Goal: Communication & Community: Answer question/provide support

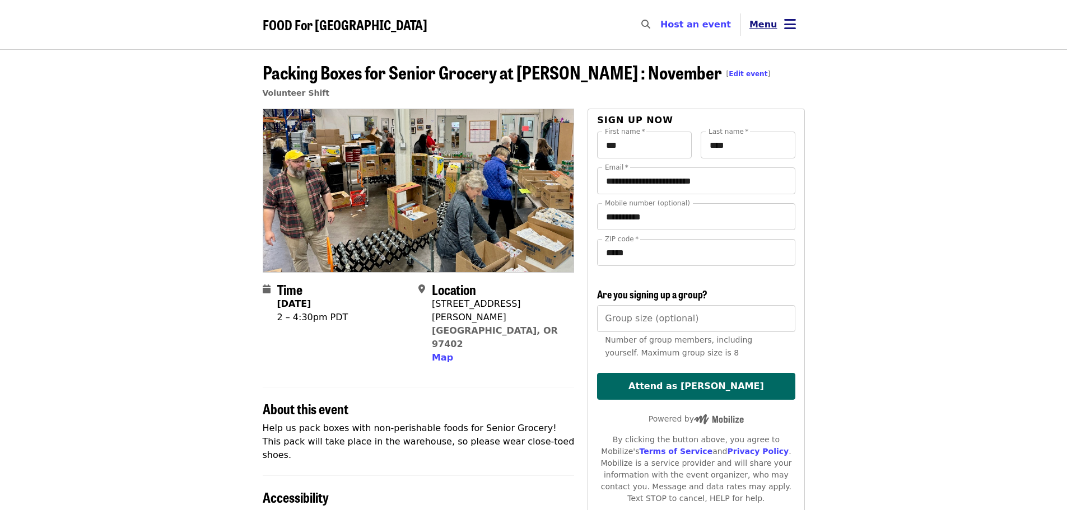
click at [788, 25] on icon "bars icon" at bounding box center [790, 24] width 12 height 16
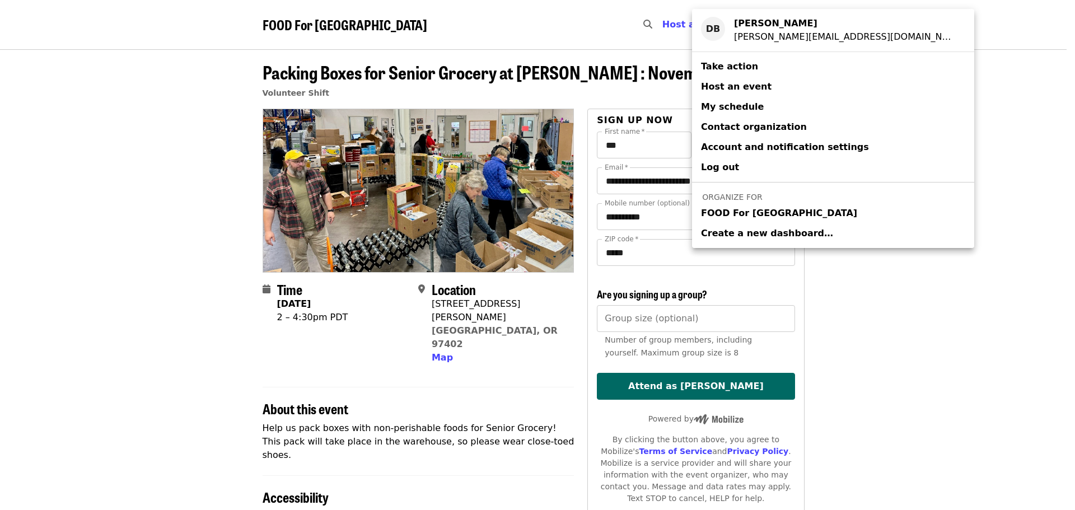
click at [756, 217] on span "FOOD For [GEOGRAPHIC_DATA]" at bounding box center [779, 213] width 156 height 13
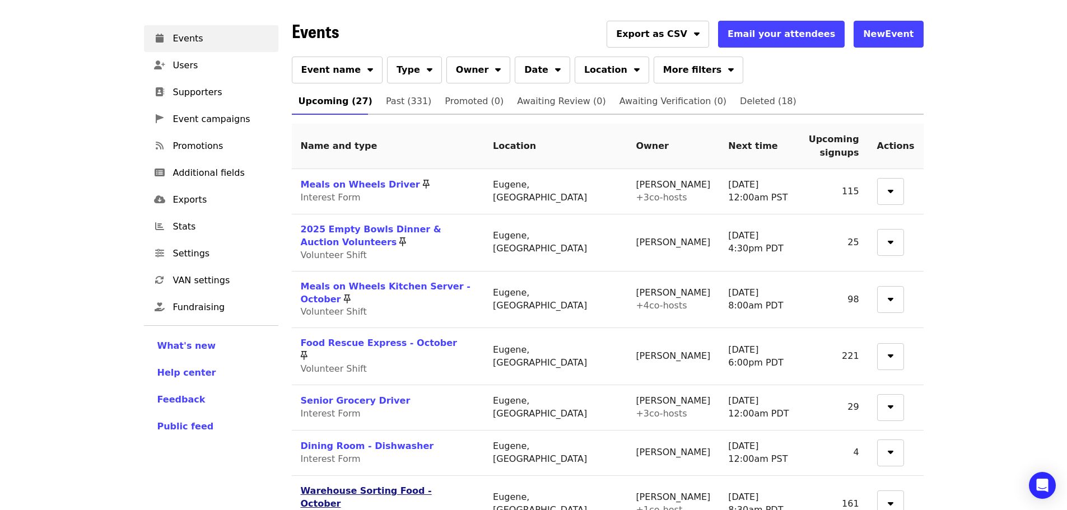
scroll to position [112, 0]
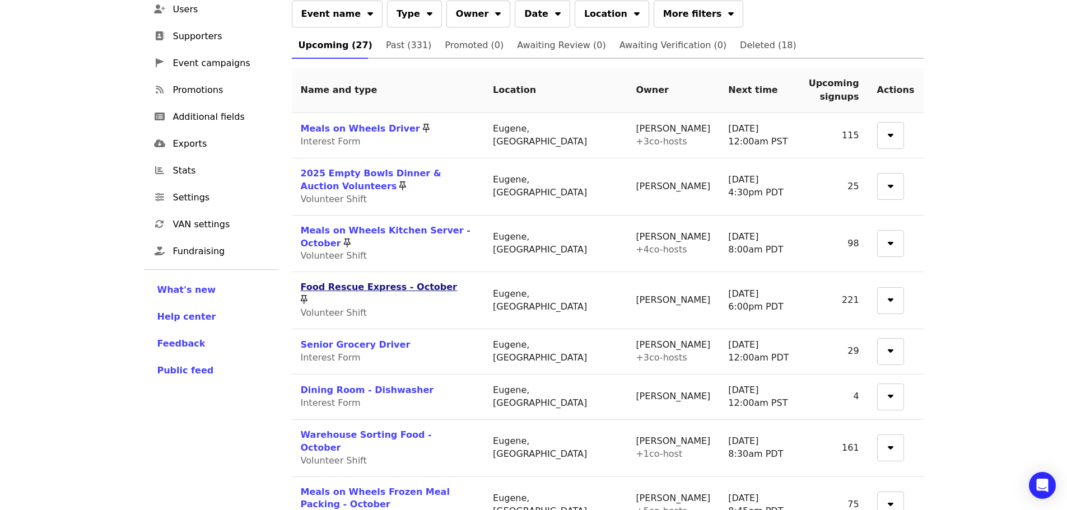
click at [412, 282] on link "Food Rescue Express - October" at bounding box center [379, 287] width 156 height 11
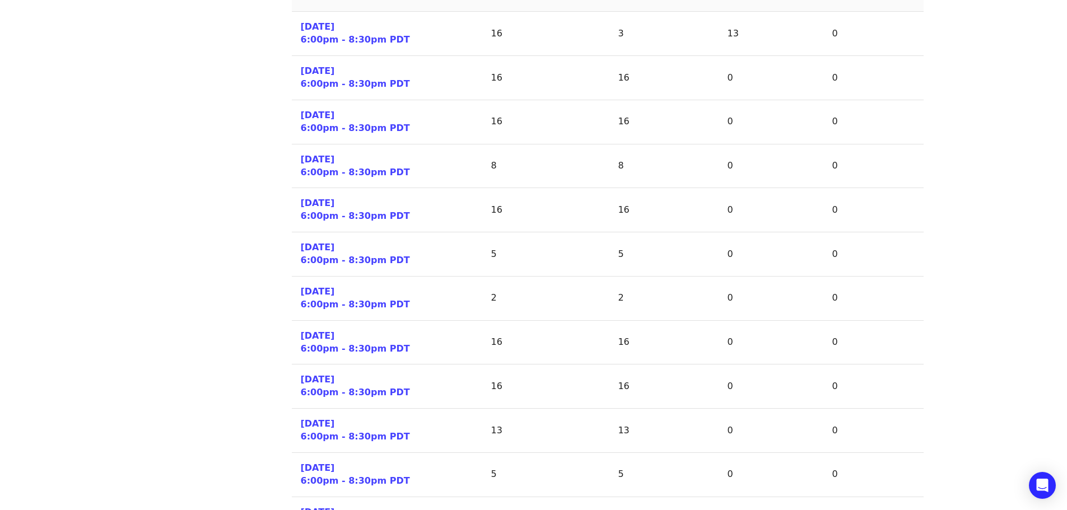
scroll to position [504, 0]
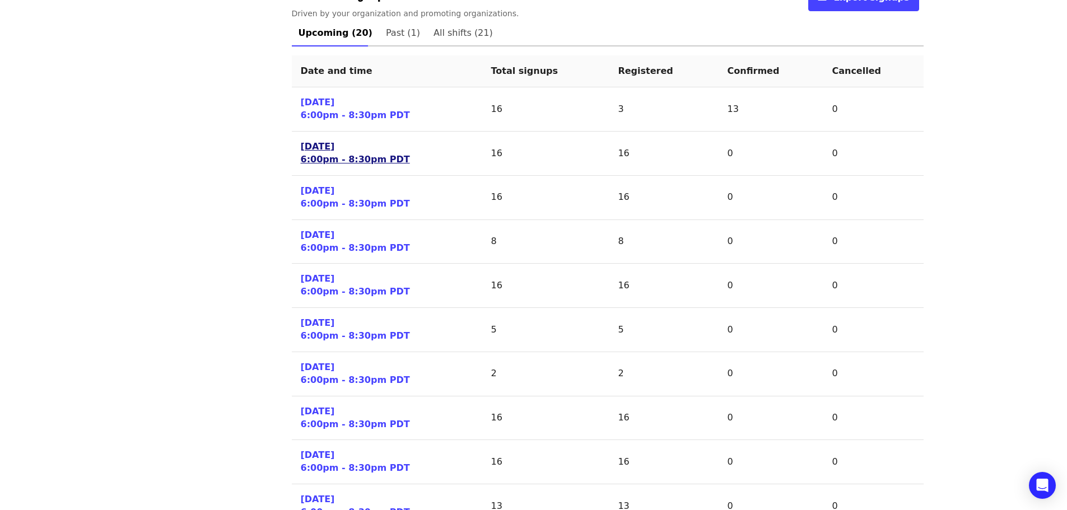
click at [377, 161] on link "[DATE] 6:00pm - 8:30pm PDT" at bounding box center [355, 154] width 109 height 26
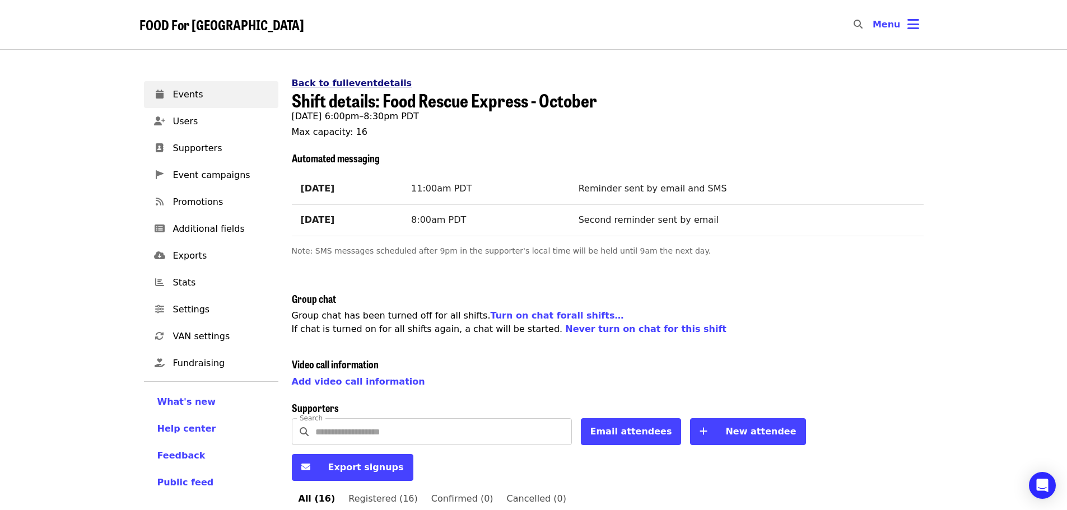
click at [356, 83] on link "Back to full event details" at bounding box center [352, 83] width 120 height 11
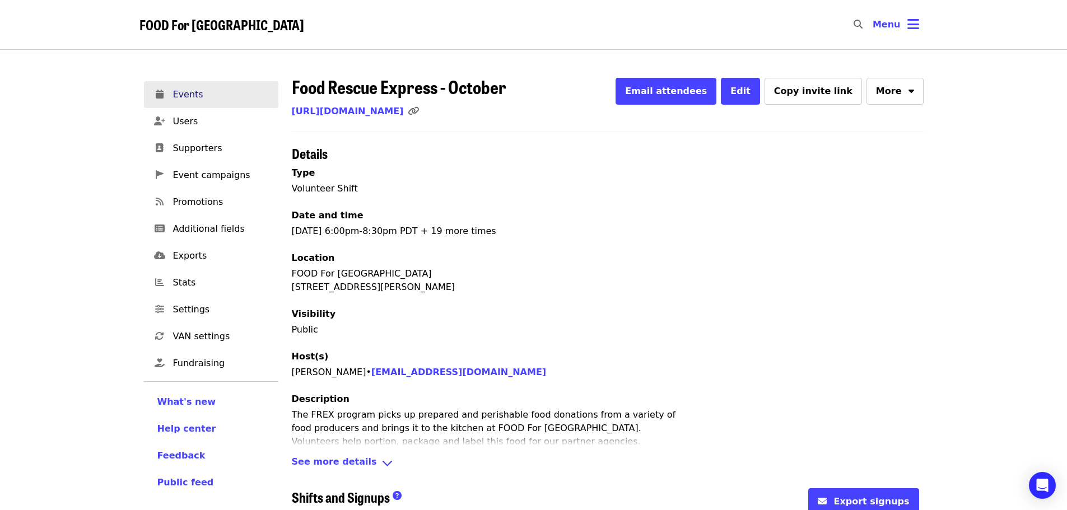
click at [187, 92] on span "Events" at bounding box center [221, 94] width 96 height 13
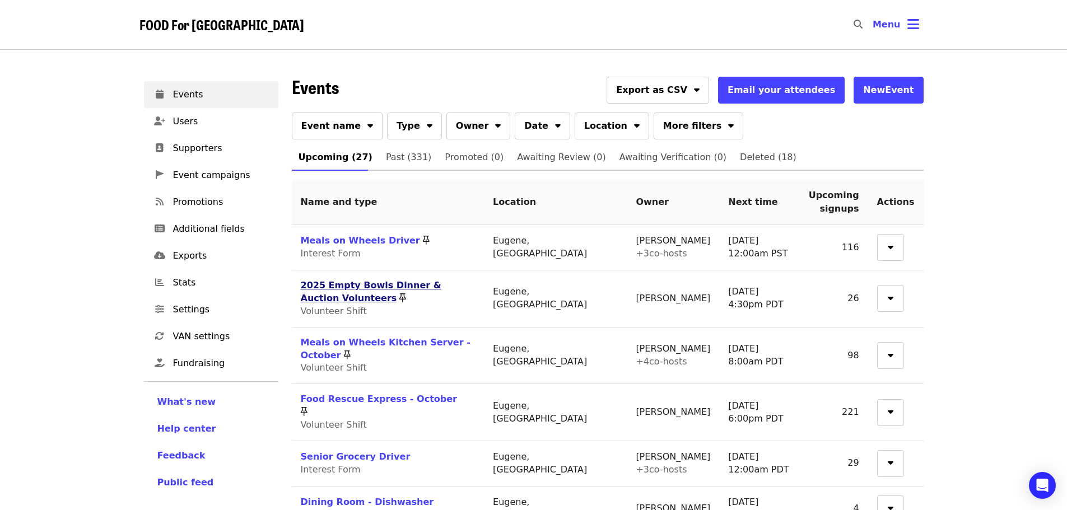
click at [437, 283] on link "2025 Empty Bowls Dinner & Auction Volunteers" at bounding box center [371, 292] width 141 height 24
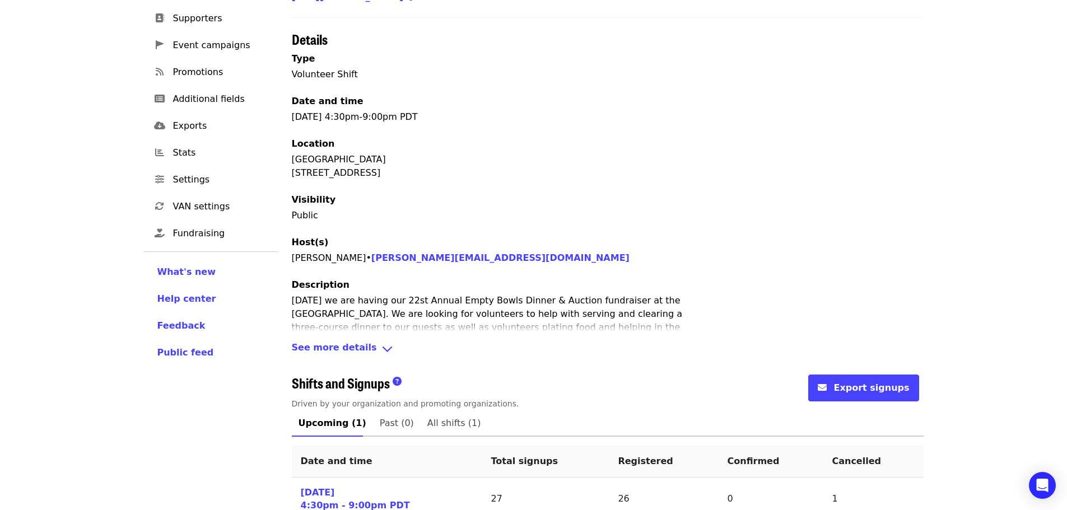
scroll to position [171, 0]
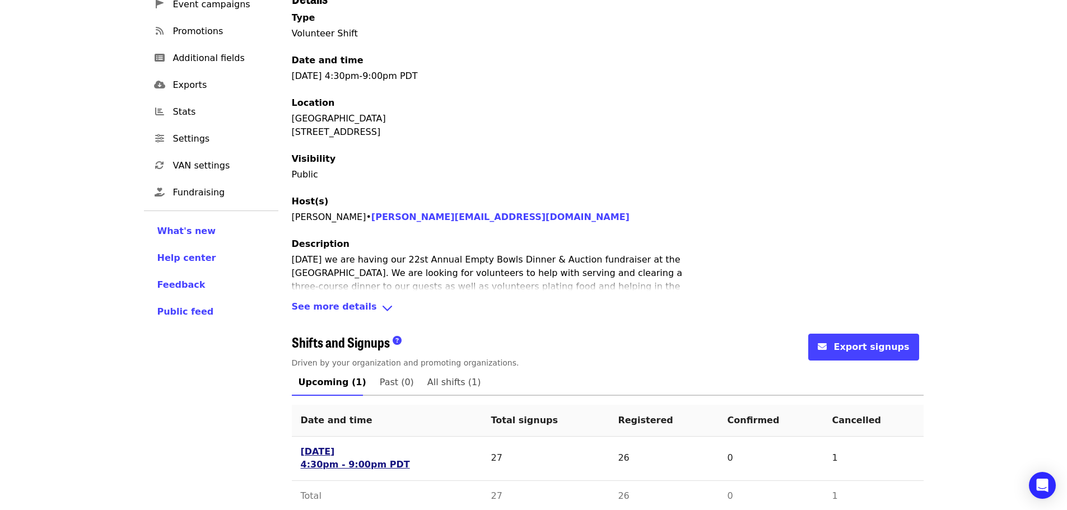
click at [318, 446] on link "[DATE] 4:30pm - 9:00pm PDT" at bounding box center [355, 459] width 109 height 26
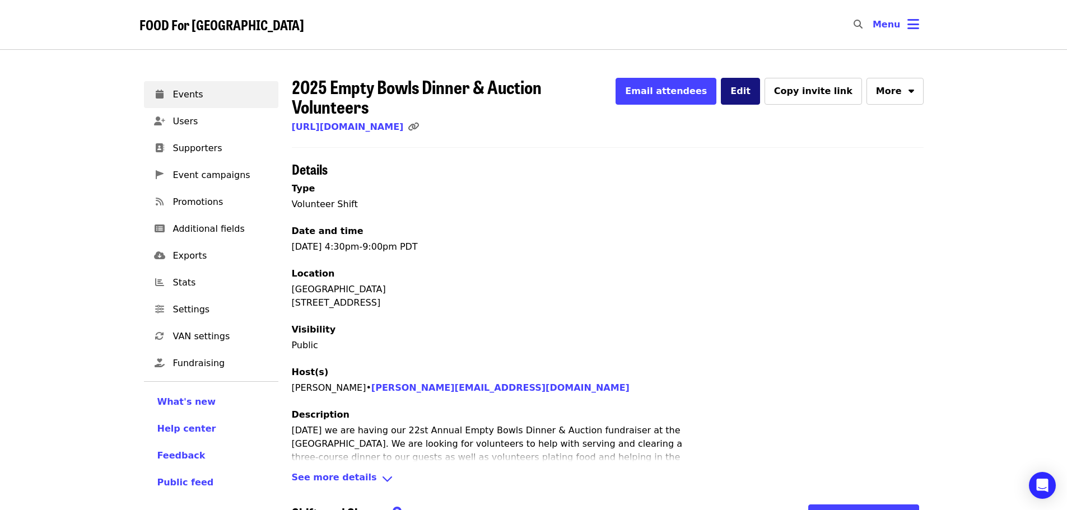
click at [750, 92] on span "Edit" at bounding box center [740, 91] width 20 height 11
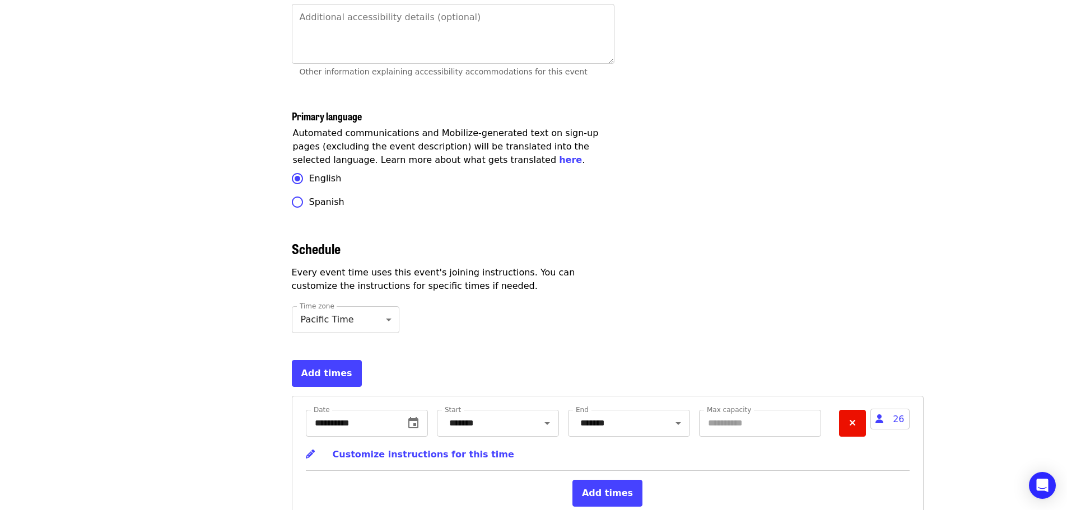
scroll to position [3416, 0]
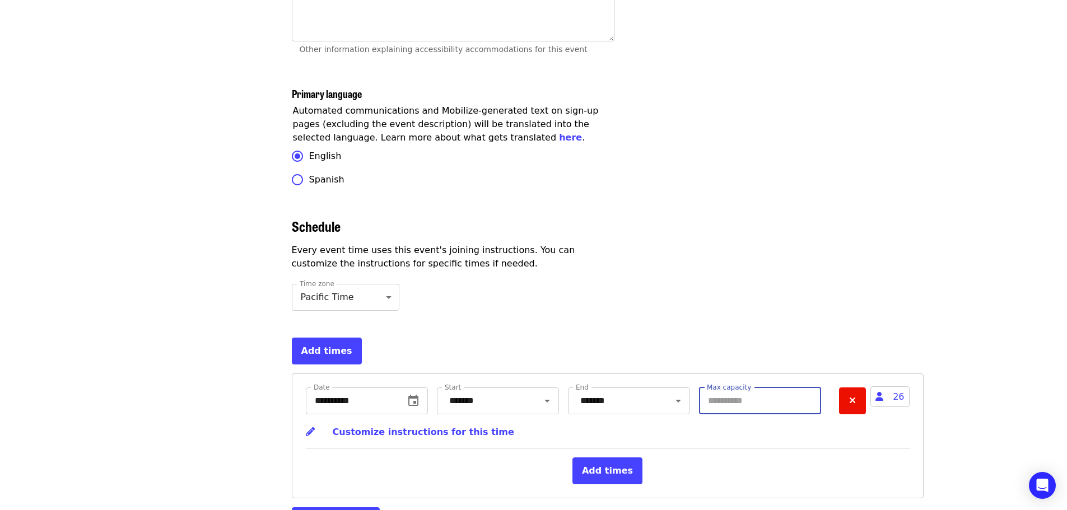
click at [810, 387] on input "**" at bounding box center [760, 400] width 122 height 27
click at [811, 387] on input "**" at bounding box center [760, 400] width 122 height 27
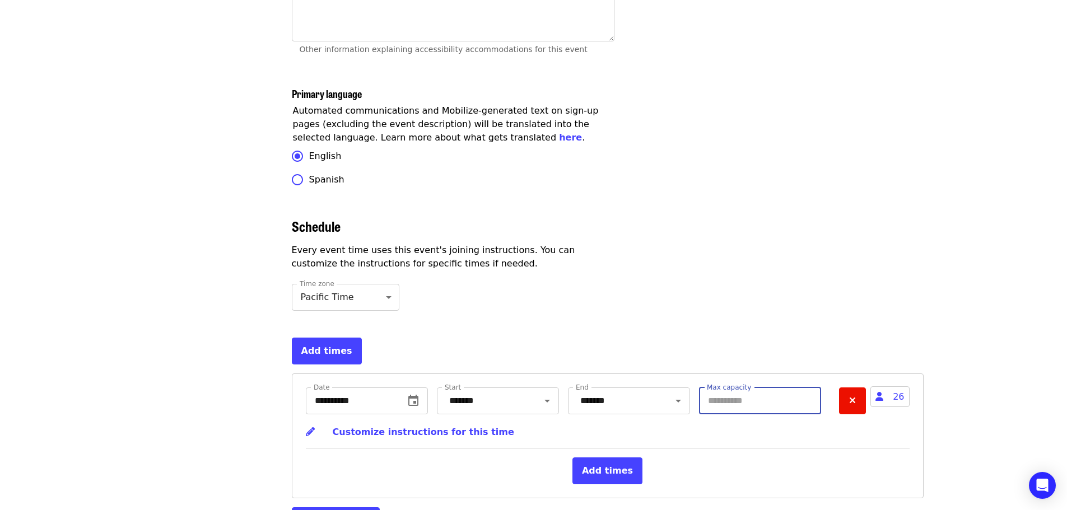
click at [812, 387] on input "**" at bounding box center [760, 400] width 122 height 27
type input "**"
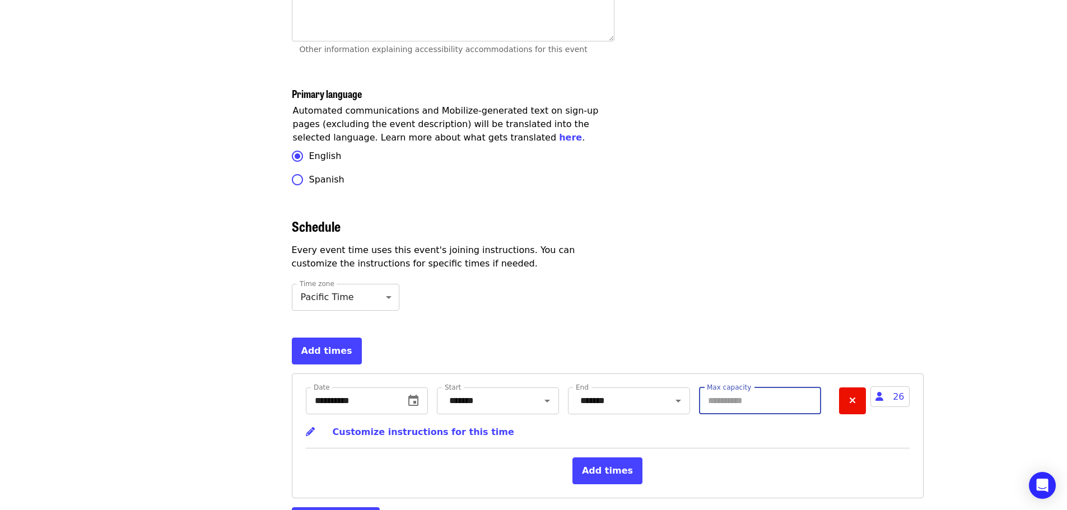
click at [812, 387] on input "**" at bounding box center [760, 400] width 122 height 27
click at [751, 415] on div "**********" at bounding box center [608, 417] width 604 height 61
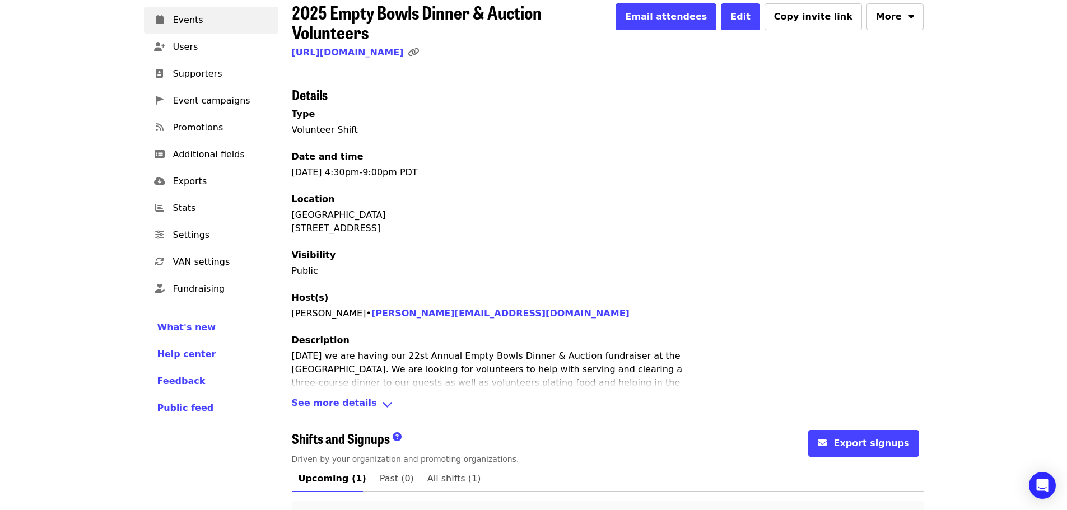
scroll to position [171, 0]
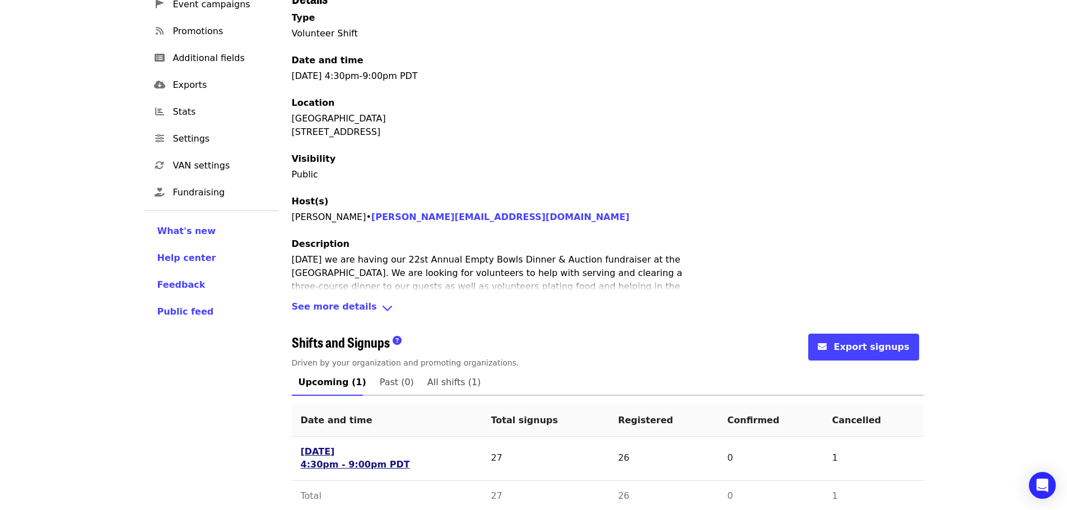
click at [317, 446] on link "[DATE] 4:30pm - 9:00pm PDT" at bounding box center [355, 459] width 109 height 26
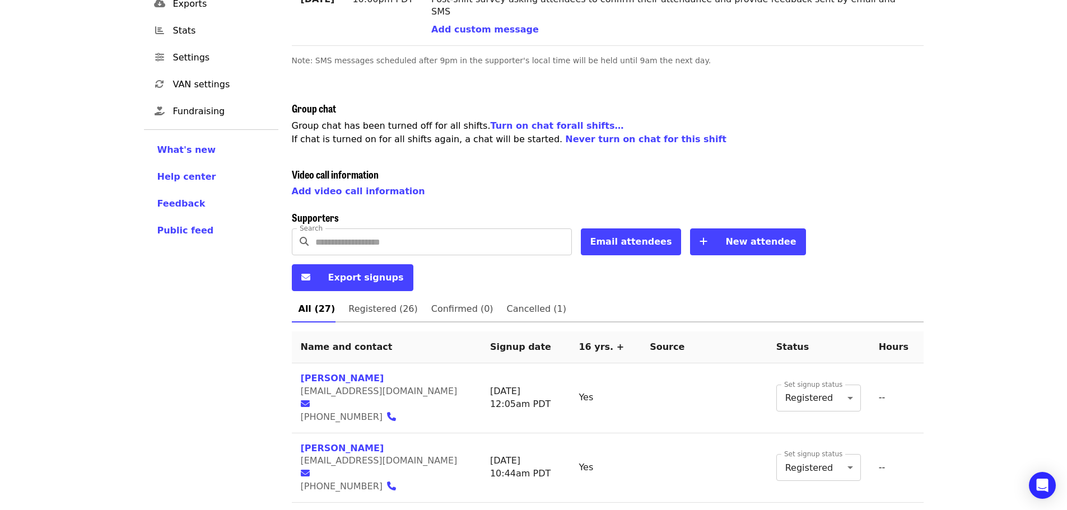
scroll to position [251, 0]
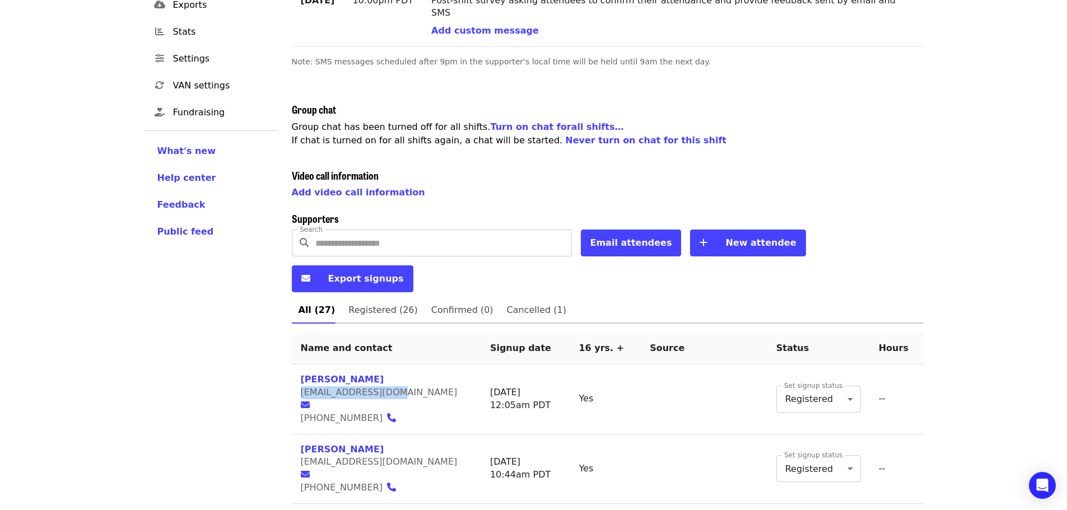
drag, startPoint x: 296, startPoint y: 348, endPoint x: 383, endPoint y: 350, distance: 86.8
click at [383, 364] on td "[PERSON_NAME] [EMAIL_ADDRESS][DOMAIN_NAME] [PHONE_NUMBER]" at bounding box center [386, 399] width 189 height 70
copy span "[EMAIL_ADDRESS][DOMAIN_NAME]"
drag, startPoint x: 296, startPoint y: 406, endPoint x: 406, endPoint y: 410, distance: 110.4
click at [406, 434] on td "[PERSON_NAME] [EMAIL_ADDRESS][DOMAIN_NAME] [PHONE_NUMBER]" at bounding box center [386, 469] width 189 height 70
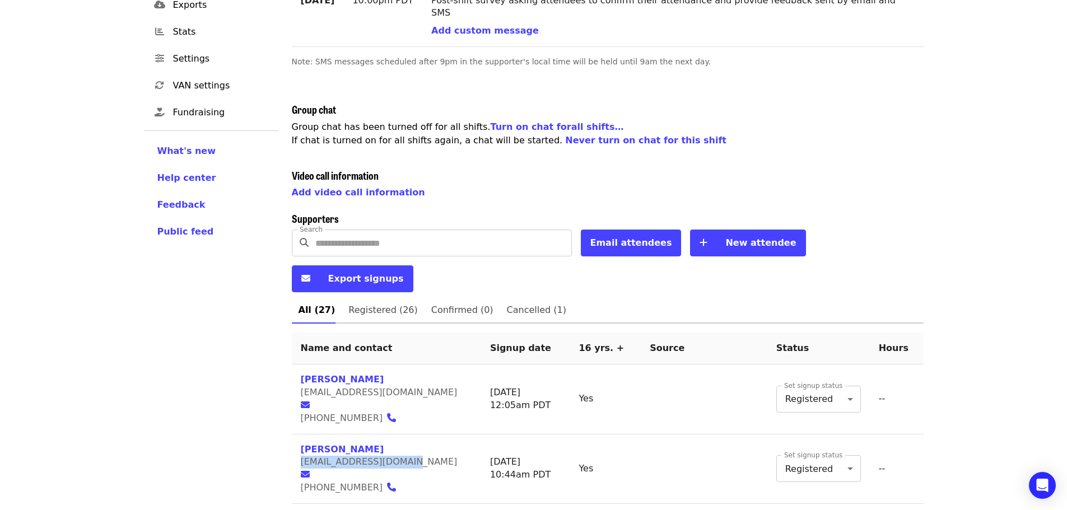
copy span "[EMAIL_ADDRESS][DOMAIN_NAME]"
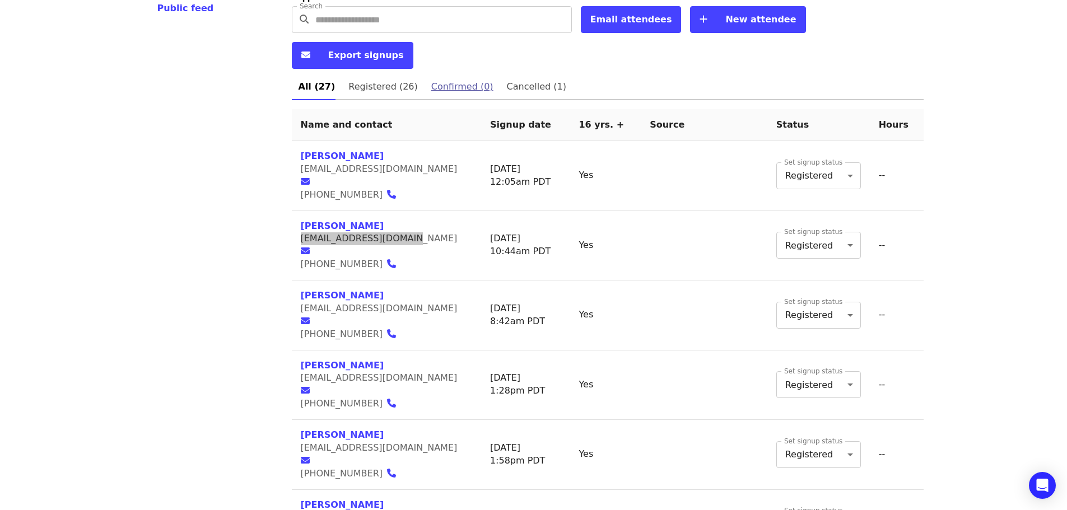
scroll to position [475, 0]
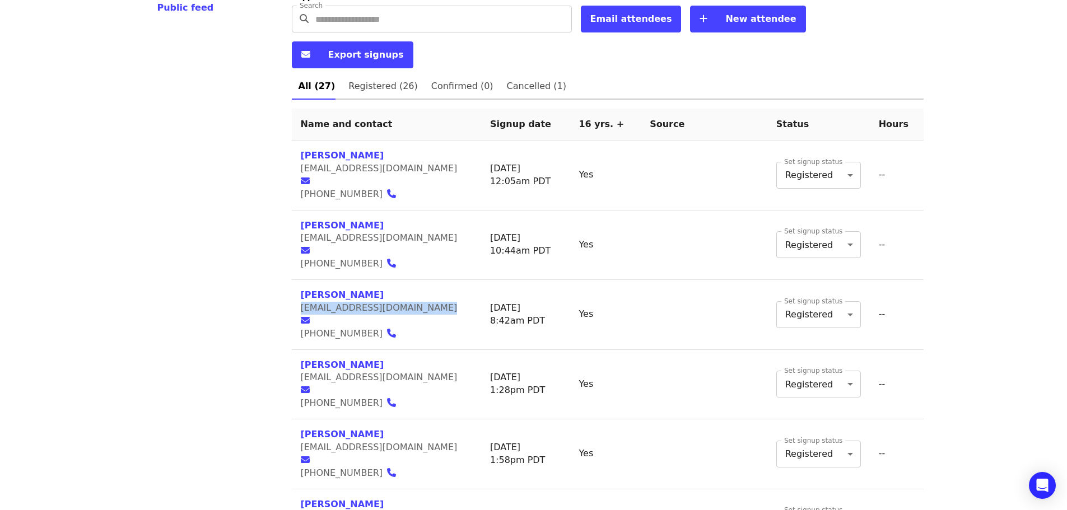
drag, startPoint x: 300, startPoint y: 240, endPoint x: 403, endPoint y: 244, distance: 103.7
click at [403, 280] on td "[PERSON_NAME] [PERSON_NAME][EMAIL_ADDRESS][DOMAIN_NAME] [PHONE_NUMBER]" at bounding box center [386, 315] width 189 height 70
copy span "[EMAIL_ADDRESS][DOMAIN_NAME]"
drag, startPoint x: 297, startPoint y: 297, endPoint x: 401, endPoint y: 297, distance: 103.6
click at [401, 350] on td "[PERSON_NAME] [EMAIL_ADDRESS][DOMAIN_NAME] [PHONE_NUMBER]" at bounding box center [386, 385] width 189 height 70
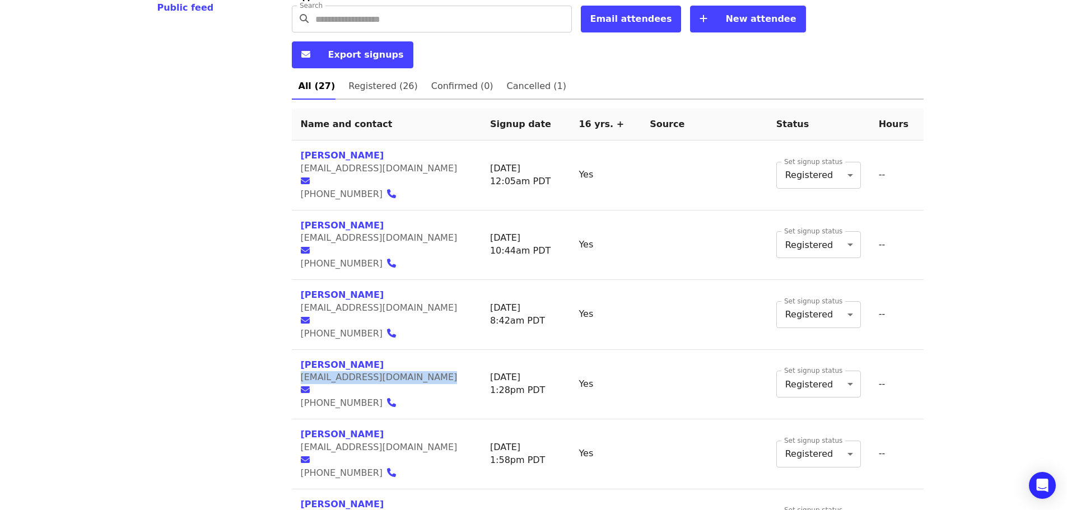
copy span "[EMAIL_ADDRESS][DOMAIN_NAME]"
drag, startPoint x: 295, startPoint y: 406, endPoint x: 395, endPoint y: 408, distance: 99.7
copy span "[EMAIL_ADDRESS][DOMAIN_NAME]"
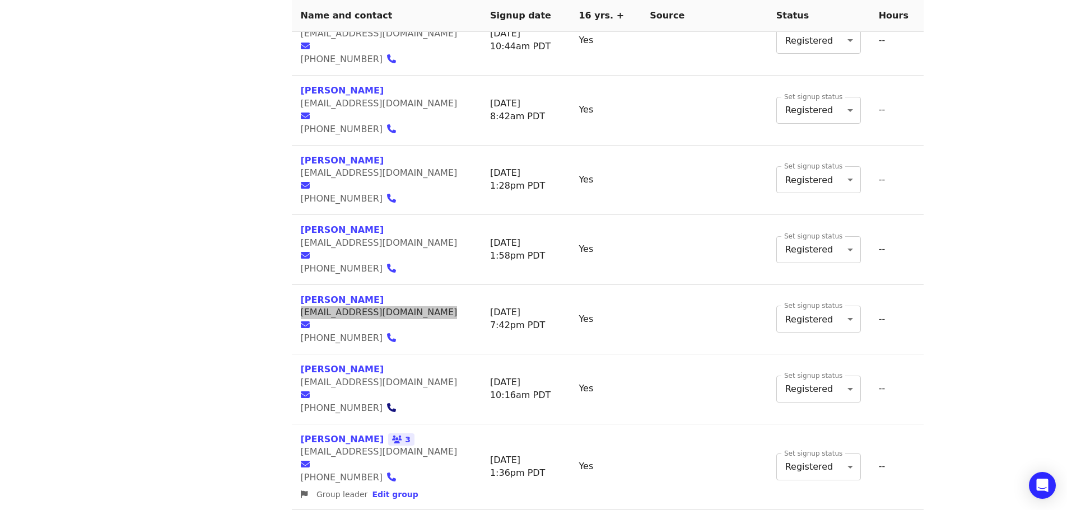
scroll to position [811, 0]
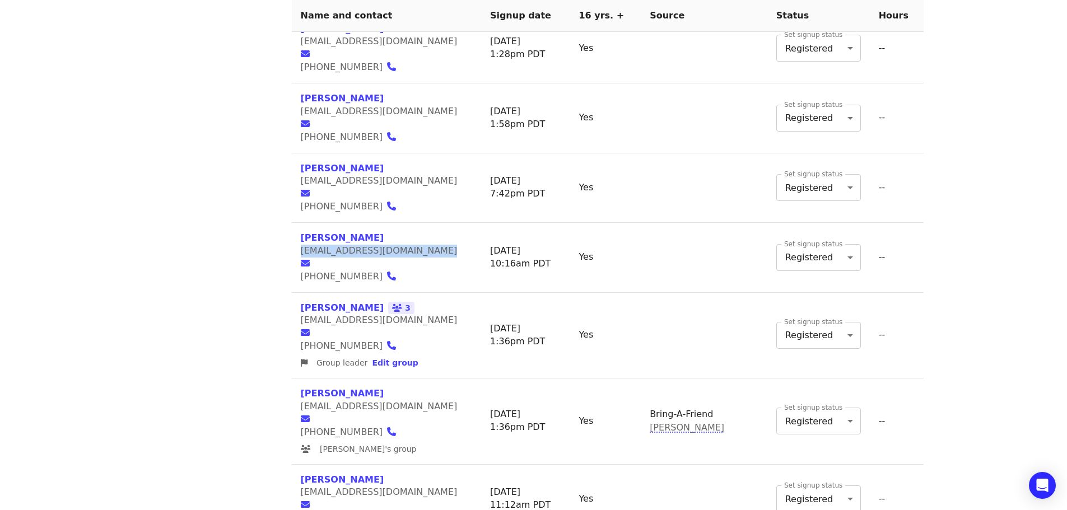
drag, startPoint x: 296, startPoint y: 129, endPoint x: 387, endPoint y: 130, distance: 91.8
click at [394, 223] on td "[PERSON_NAME] [EMAIL_ADDRESS][DOMAIN_NAME] [PHONE_NUMBER]" at bounding box center [386, 258] width 189 height 70
copy span "[EMAIL_ADDRESS][DOMAIN_NAME]"
drag, startPoint x: 297, startPoint y: 185, endPoint x: 394, endPoint y: 191, distance: 97.1
click at [394, 293] on td "[PERSON_NAME] 3 [EMAIL_ADDRESS][DOMAIN_NAME] [PHONE_NUMBER] Group leader Edit g…" at bounding box center [386, 336] width 189 height 86
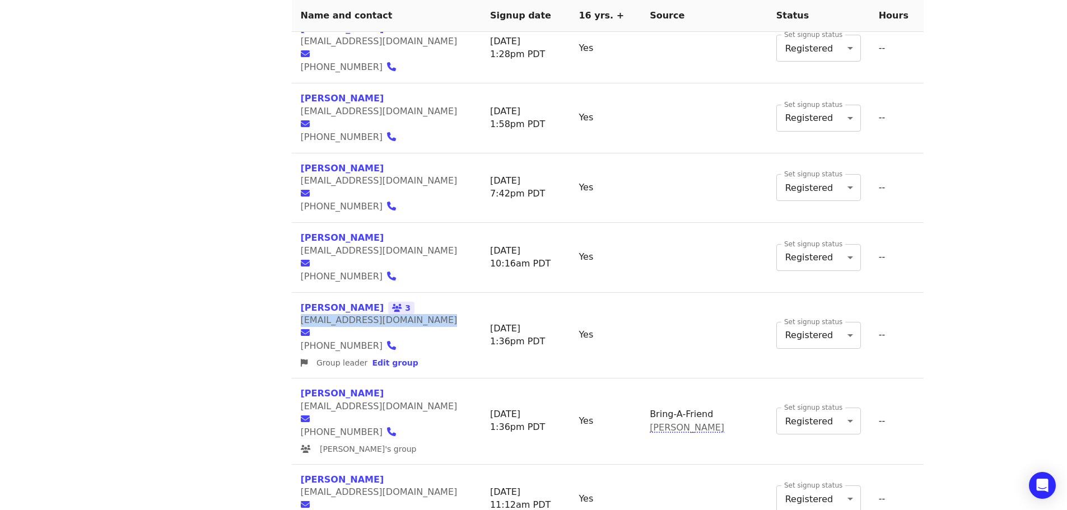
copy span "[EMAIL_ADDRESS][DOMAIN_NAME]"
drag, startPoint x: 300, startPoint y: 257, endPoint x: 404, endPoint y: 257, distance: 104.1
click at [404, 378] on td "[PERSON_NAME] [EMAIL_ADDRESS][DOMAIN_NAME] [PHONE_NUMBER] [PERSON_NAME]'s group" at bounding box center [386, 421] width 189 height 86
copy span "[EMAIL_ADDRESS][DOMAIN_NAME]"
drag, startPoint x: 295, startPoint y: 331, endPoint x: 423, endPoint y: 336, distance: 128.3
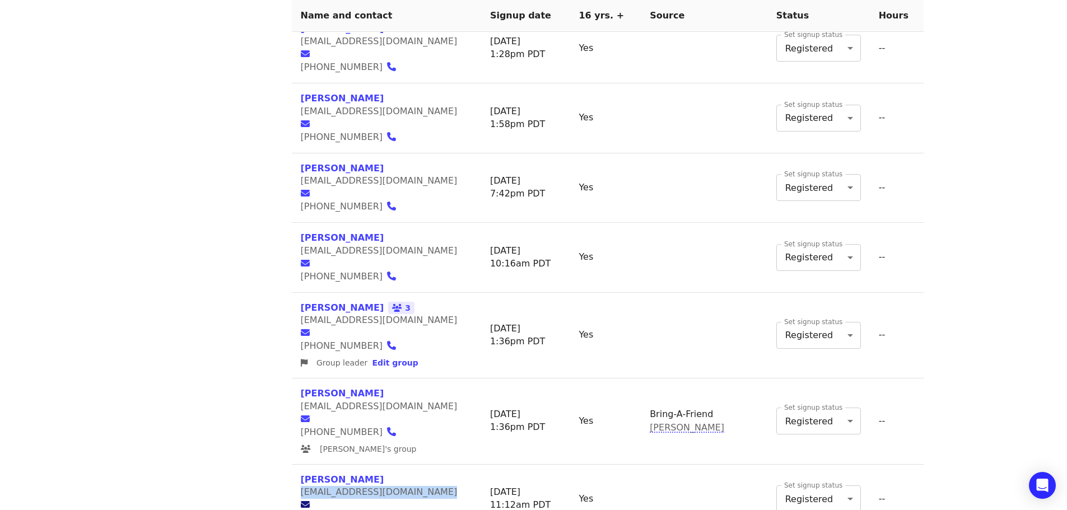
click at [423, 465] on td "[PERSON_NAME] [EMAIL_ADDRESS][DOMAIN_NAME] [PHONE_NUMBER]" at bounding box center [386, 500] width 189 height 70
copy span "[EMAIL_ADDRESS][DOMAIN_NAME]"
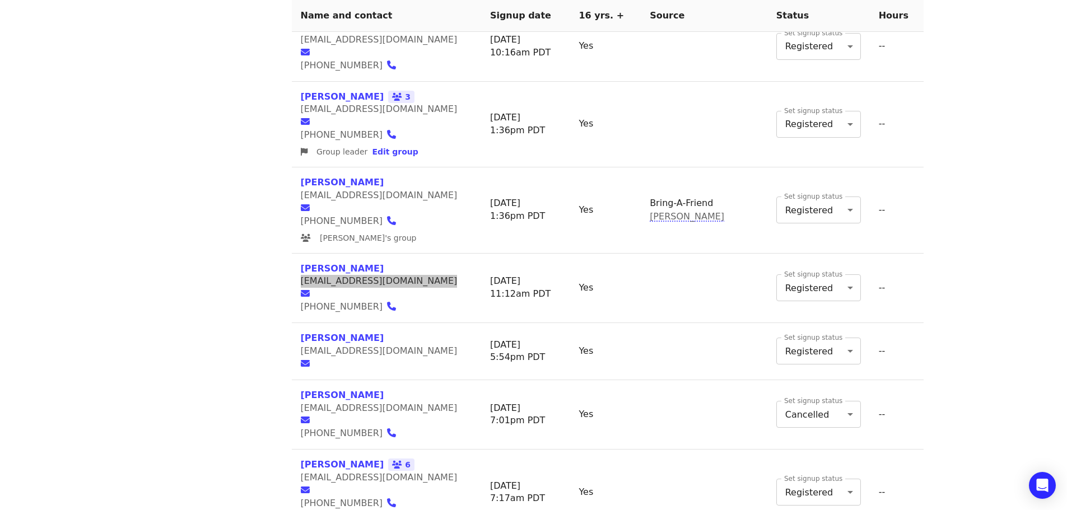
scroll to position [1035, 0]
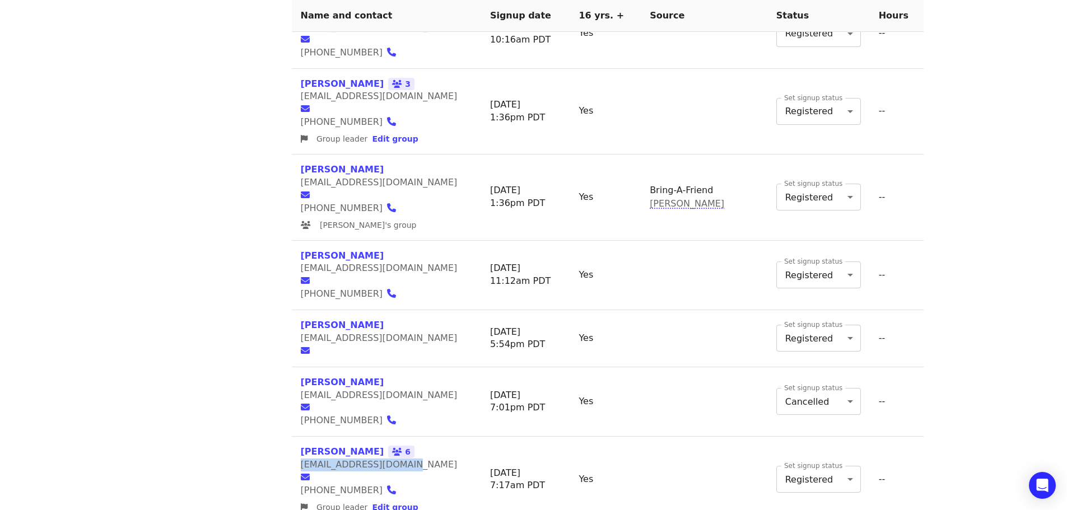
drag, startPoint x: 296, startPoint y: 271, endPoint x: 398, endPoint y: 270, distance: 102.5
click at [400, 437] on td "[PERSON_NAME] 6 [EMAIL_ADDRESS][DOMAIN_NAME] [PHONE_NUMBER] Group leader Edit g…" at bounding box center [386, 480] width 189 height 86
copy span "[EMAIL_ADDRESS][DOMAIN_NAME]"
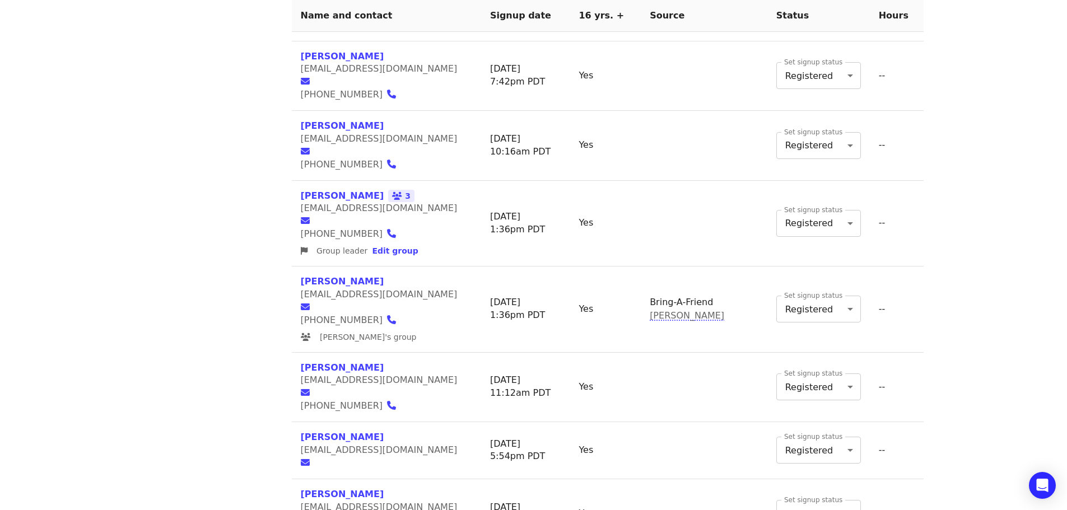
scroll to position [1203, 0]
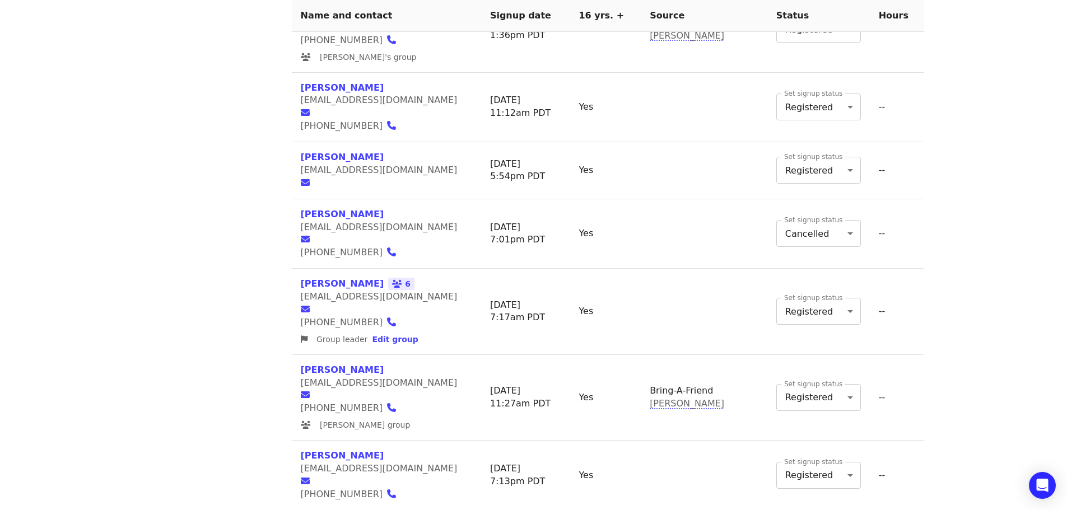
drag, startPoint x: 293, startPoint y: 359, endPoint x: 418, endPoint y: 363, distance: 124.9
drag, startPoint x: 295, startPoint y: 419, endPoint x: 383, endPoint y: 417, distance: 87.9
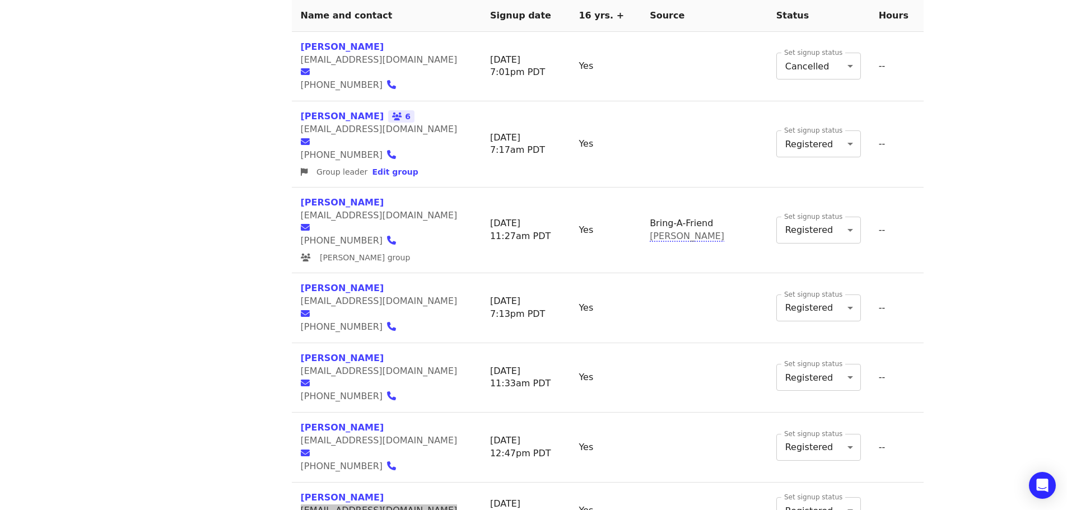
scroll to position [1371, 0]
drag, startPoint x: 296, startPoint y: 294, endPoint x: 395, endPoint y: 291, distance: 99.7
drag, startPoint x: 297, startPoint y: 353, endPoint x: 400, endPoint y: 354, distance: 103.6
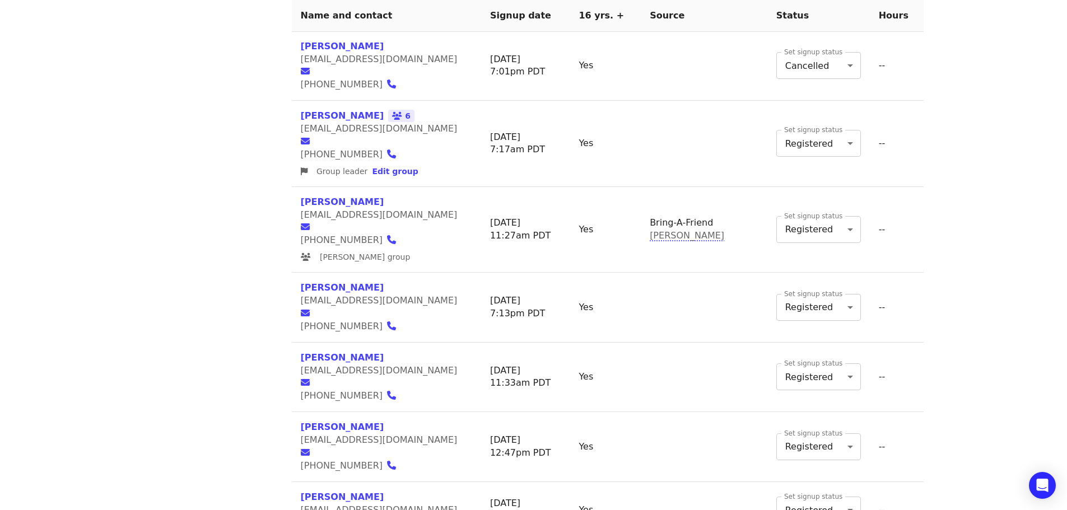
drag, startPoint x: 301, startPoint y: 464, endPoint x: 378, endPoint y: 466, distance: 77.9
drag, startPoint x: 295, startPoint y: 136, endPoint x: 414, endPoint y: 134, distance: 119.3
click at [414, 343] on td "[PERSON_NAME] [EMAIL_ADDRESS][DOMAIN_NAME] [PHONE_NUMBER]" at bounding box center [386, 378] width 189 height 70
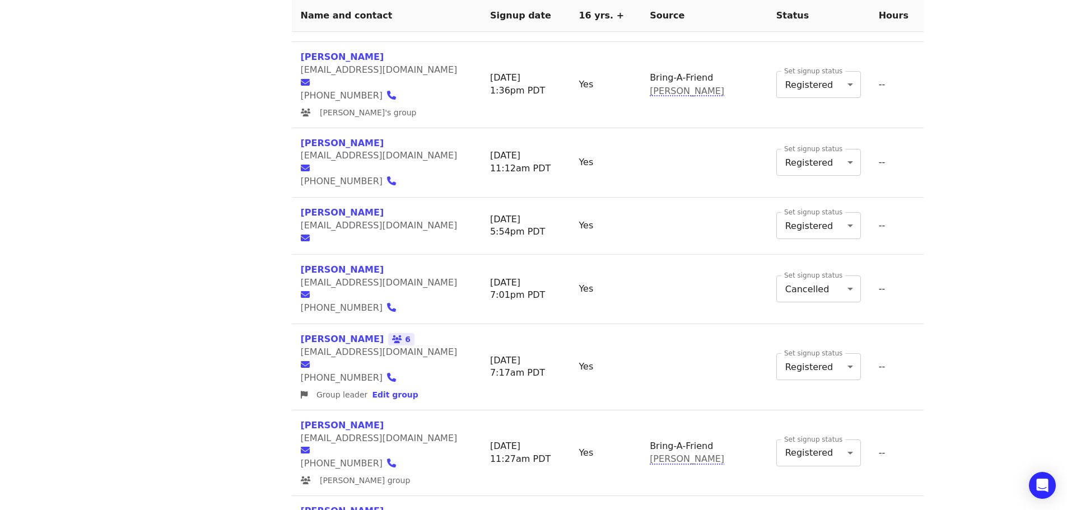
scroll to position [1147, 0]
drag, startPoint x: 297, startPoint y: 227, endPoint x: 386, endPoint y: 228, distance: 89.6
click at [386, 411] on td "[PERSON_NAME] [EMAIL_ADDRESS][DOMAIN_NAME] [PHONE_NUMBER] [PERSON_NAME] group" at bounding box center [386, 454] width 189 height 86
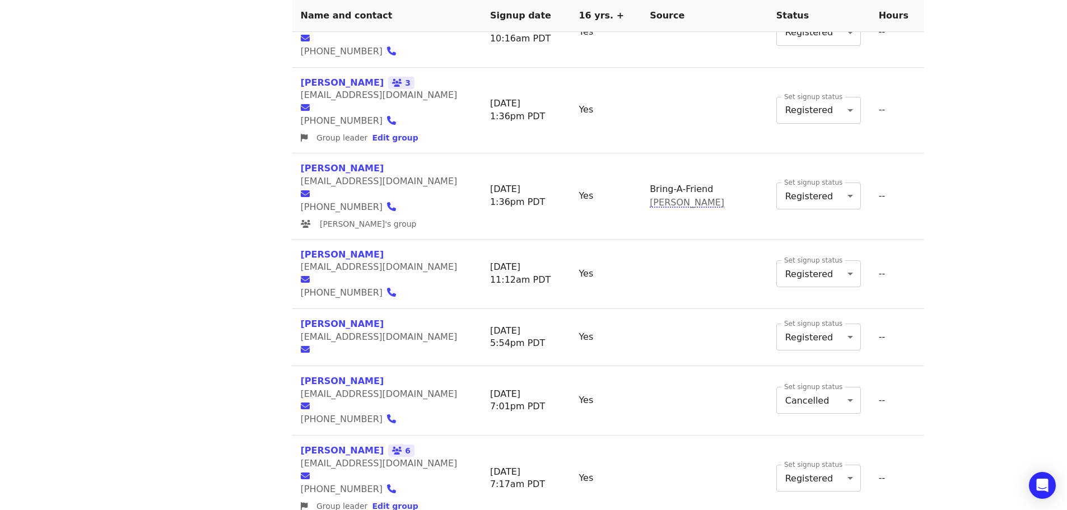
scroll to position [1035, 0]
drag, startPoint x: 297, startPoint y: 163, endPoint x: 382, endPoint y: 172, distance: 85.5
click at [385, 310] on td "[PERSON_NAME] [EMAIL_ADDRESS][DOMAIN_NAME]" at bounding box center [386, 338] width 189 height 57
drag, startPoint x: 298, startPoint y: 412, endPoint x: 413, endPoint y: 416, distance: 114.9
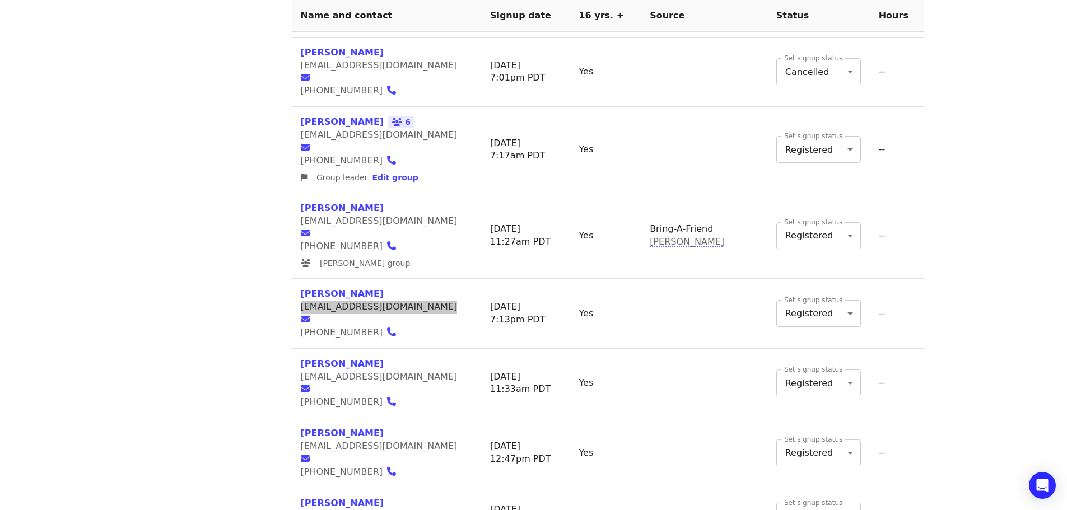
scroll to position [1371, 0]
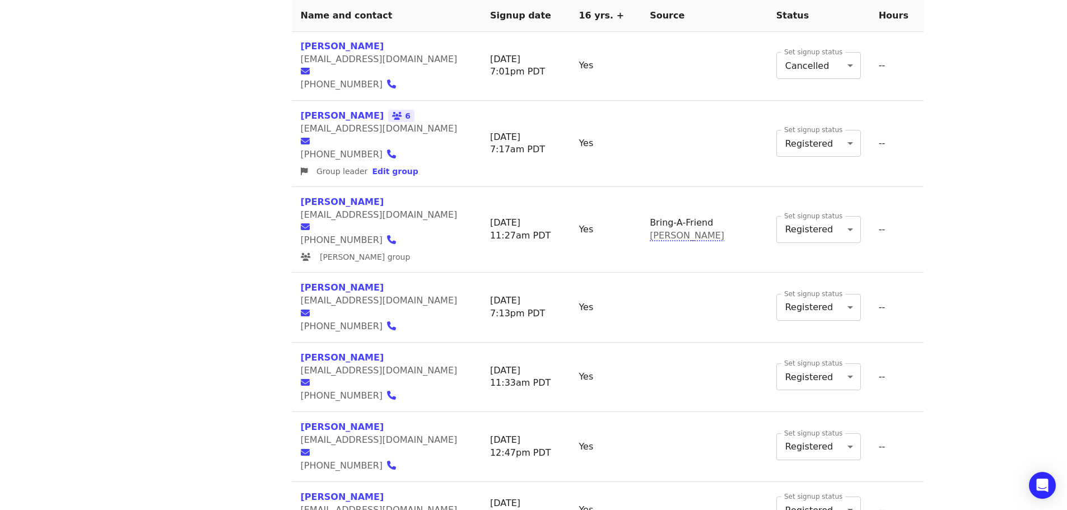
drag, startPoint x: 298, startPoint y: 408, endPoint x: 386, endPoint y: 412, distance: 88.0
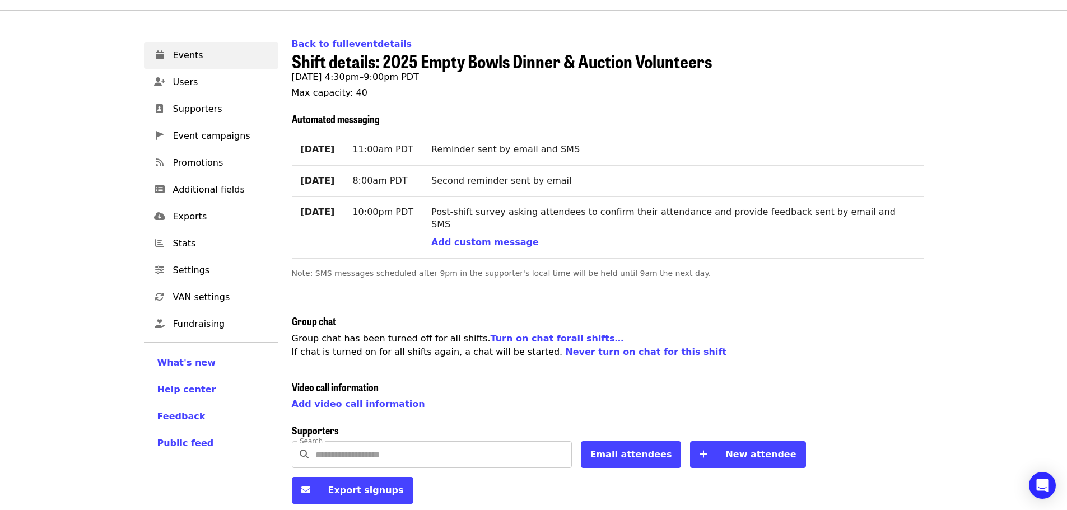
scroll to position [0, 0]
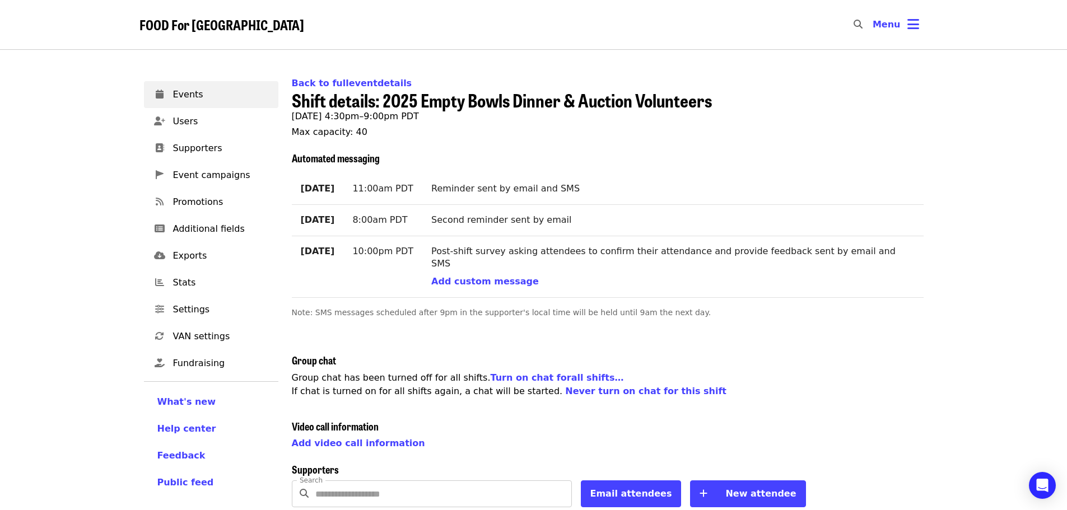
click at [210, 25] on span "FOOD For [GEOGRAPHIC_DATA]" at bounding box center [221, 25] width 165 height 20
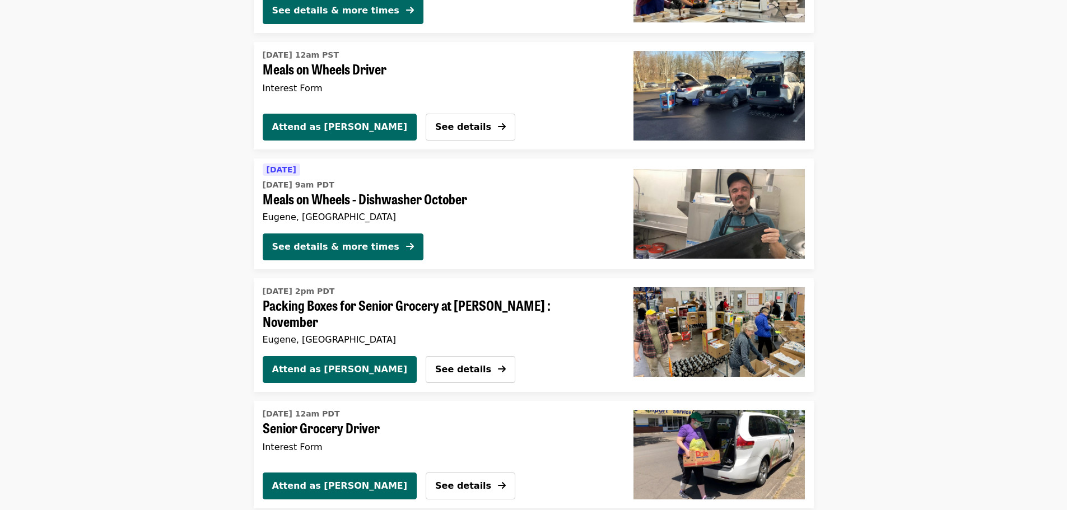
scroll to position [2128, 0]
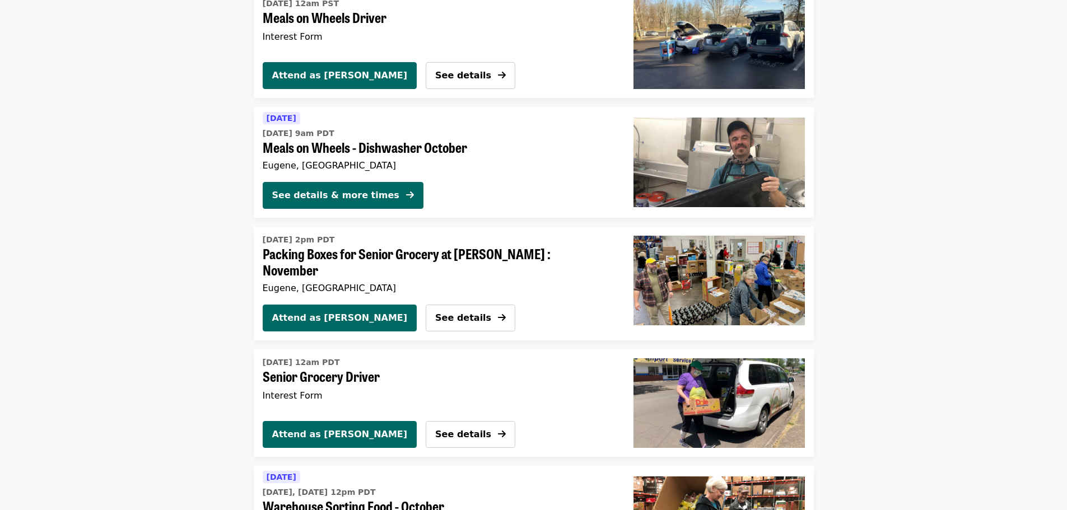
click at [695, 277] on img "Packing Boxes for Senior Grocery at Bailey Hill : November" at bounding box center [718, 281] width 171 height 90
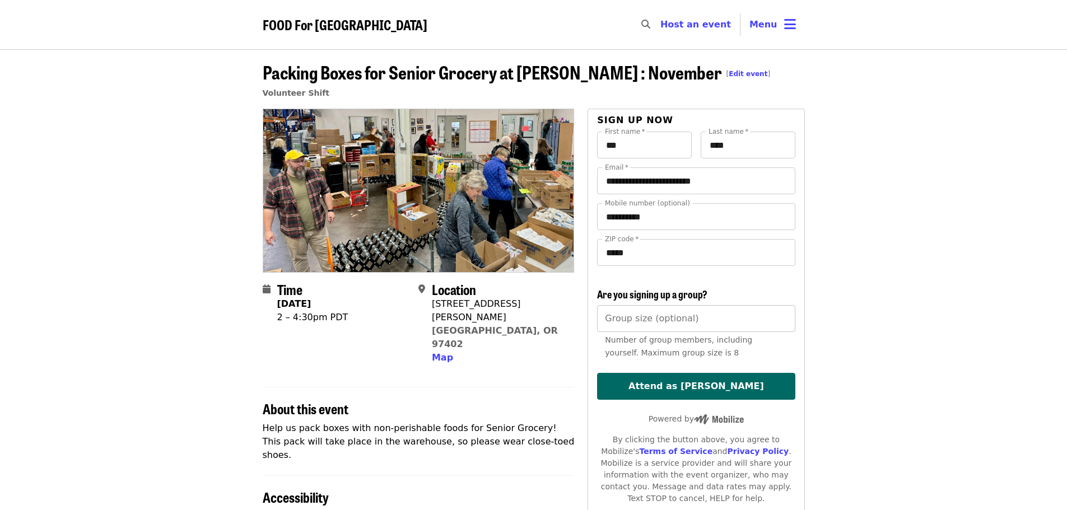
click at [782, 314] on input "*" at bounding box center [696, 318] width 198 height 27
click at [782, 324] on input "*" at bounding box center [696, 318] width 198 height 27
type input "*"
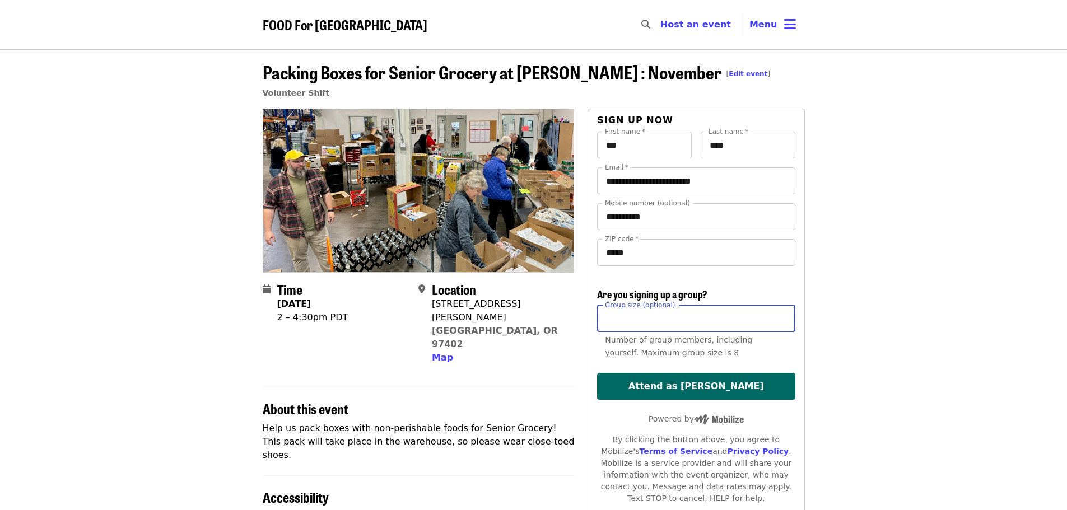
click at [782, 324] on input "*" at bounding box center [696, 318] width 198 height 27
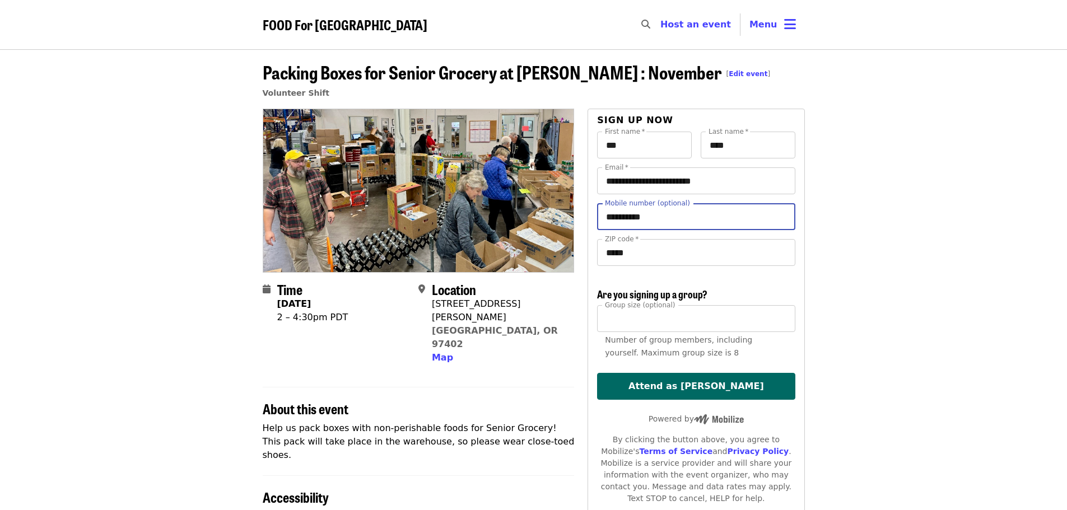
drag, startPoint x: 668, startPoint y: 218, endPoint x: 560, endPoint y: 228, distance: 108.5
click at [560, 228] on div "**********" at bounding box center [534, 463] width 542 height 708
type input "**********"
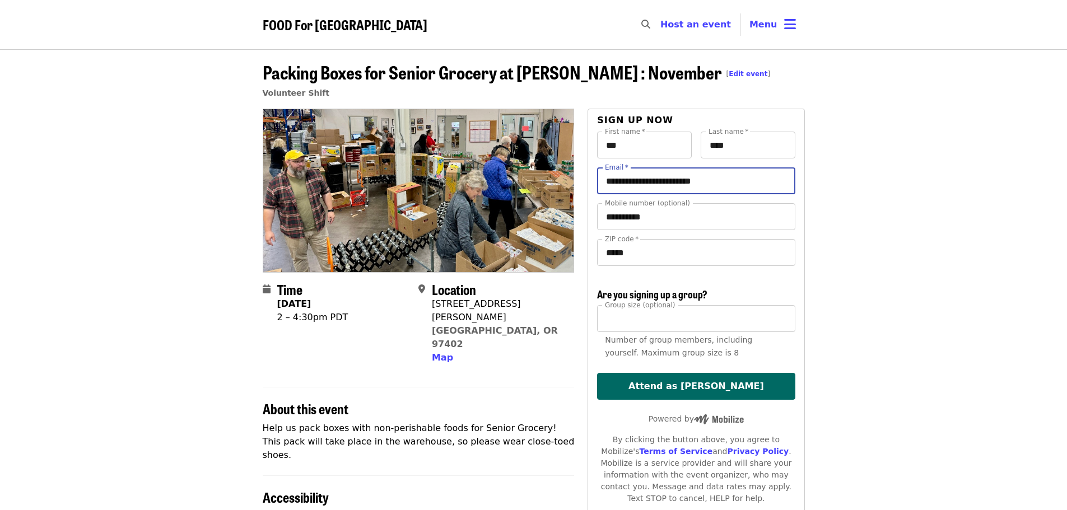
drag, startPoint x: 729, startPoint y: 180, endPoint x: 564, endPoint y: 196, distance: 165.9
click at [564, 196] on div "**********" at bounding box center [534, 463] width 542 height 708
click at [615, 183] on div "Email   * Email *" at bounding box center [696, 180] width 198 height 27
paste input "**********"
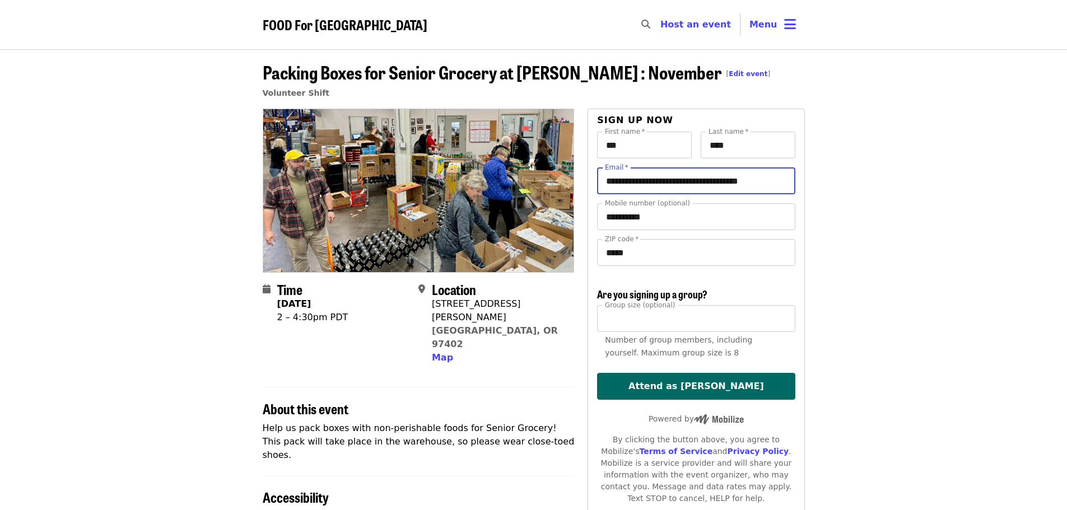
click at [672, 185] on input "**********" at bounding box center [696, 180] width 198 height 27
click at [725, 183] on input "**********" at bounding box center [696, 180] width 198 height 27
type input "**********"
click at [633, 151] on input "***" at bounding box center [644, 145] width 95 height 27
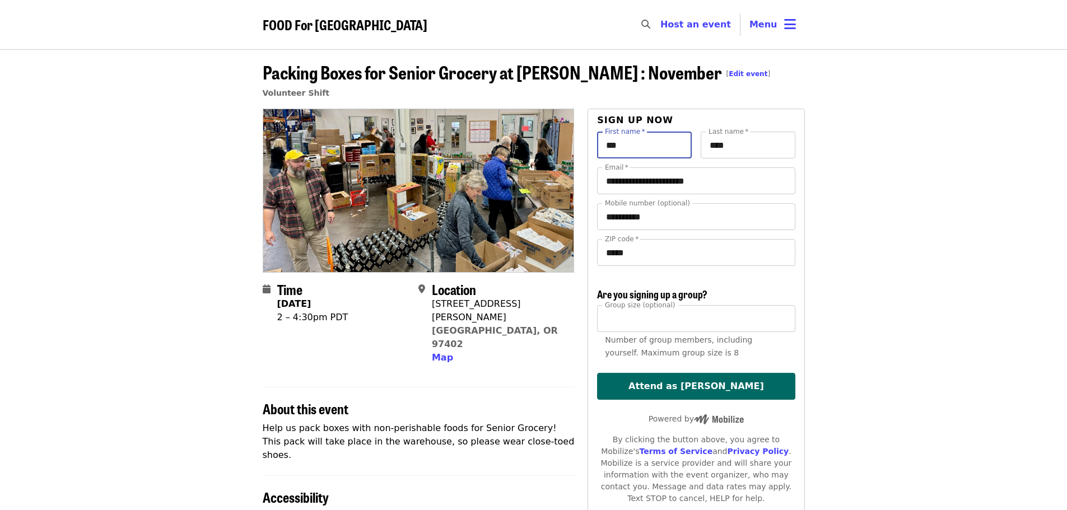
drag, startPoint x: 639, startPoint y: 139, endPoint x: 586, endPoint y: 138, distance: 53.2
click at [586, 138] on div "**********" at bounding box center [534, 463] width 542 height 708
type input "*****"
drag, startPoint x: 751, startPoint y: 148, endPoint x: 663, endPoint y: 166, distance: 89.1
click at [663, 166] on div "First name   * ***** First name * Last name   * **** Last name *" at bounding box center [696, 150] width 198 height 36
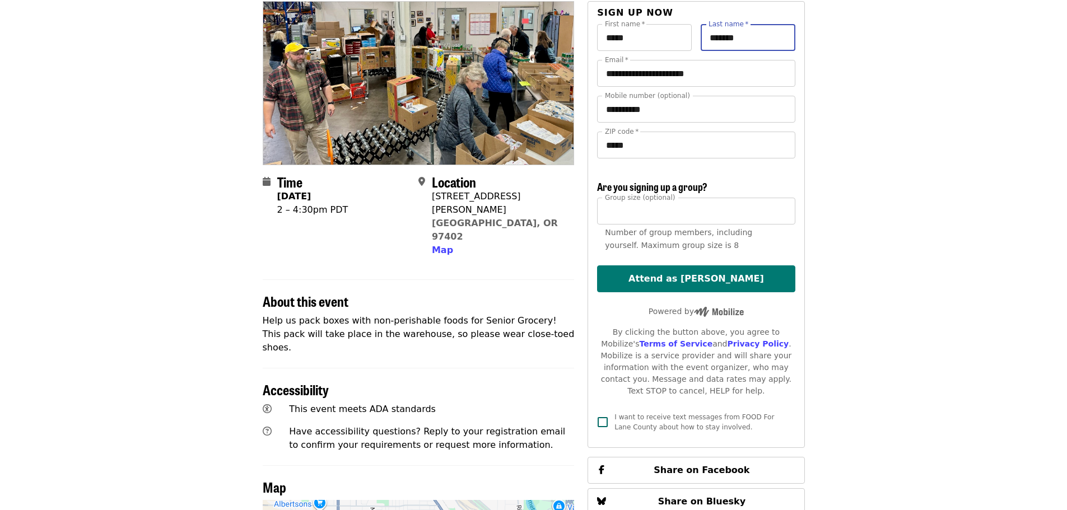
scroll to position [112, 0]
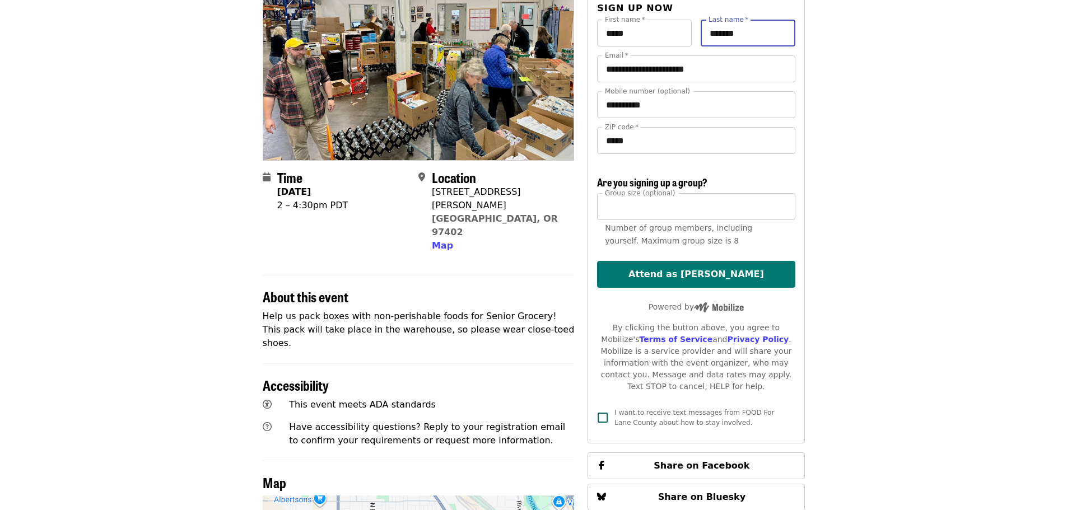
type input "*******"
click at [711, 275] on button "Attend as [PERSON_NAME]" at bounding box center [696, 274] width 198 height 27
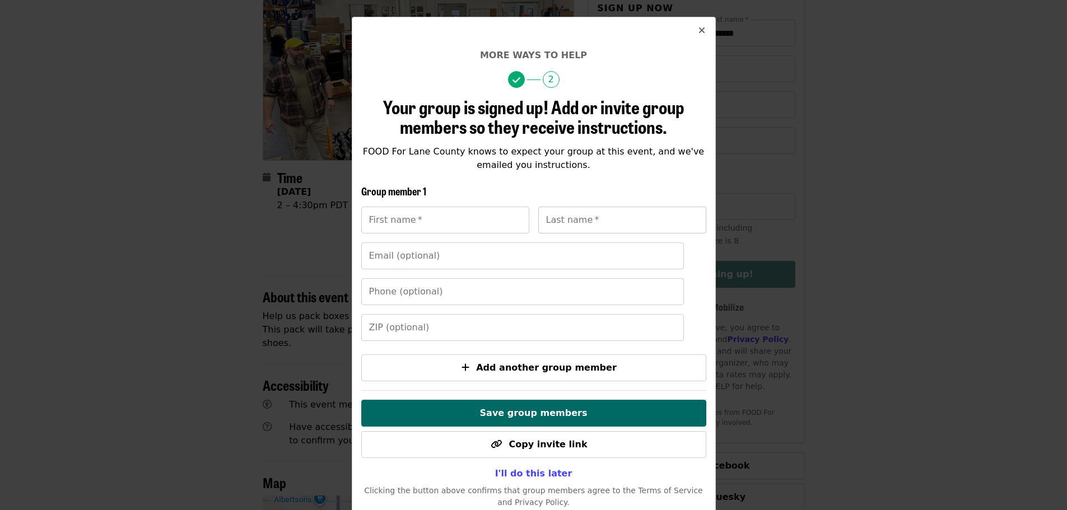
scroll to position [69, 0]
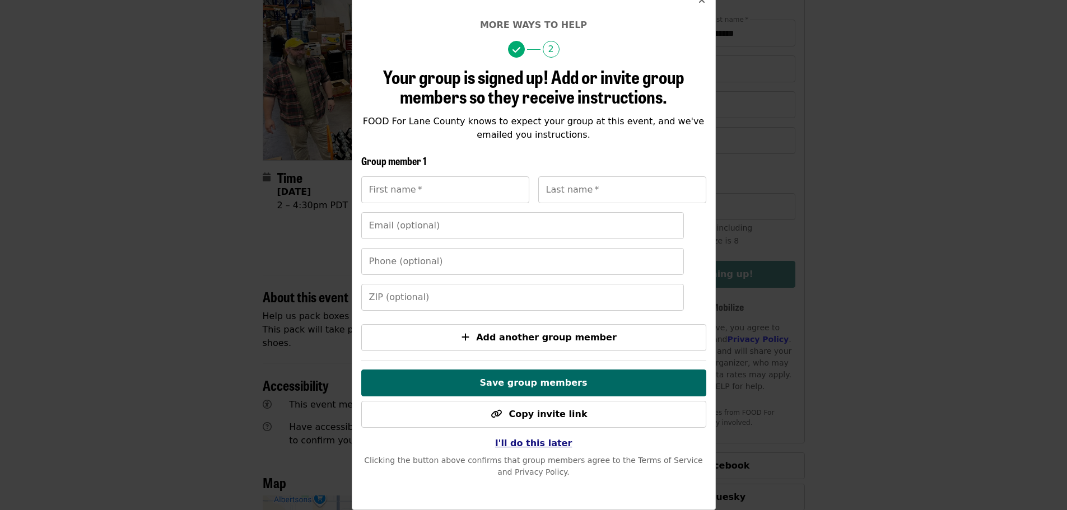
click at [523, 445] on span "I'll do this later" at bounding box center [533, 443] width 77 height 11
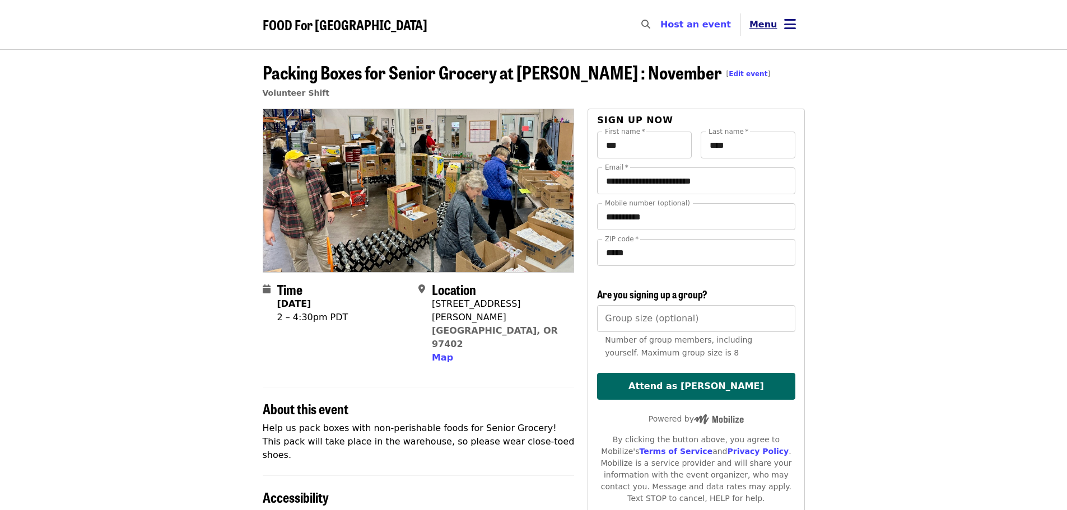
click at [793, 23] on icon "bars icon" at bounding box center [790, 24] width 12 height 16
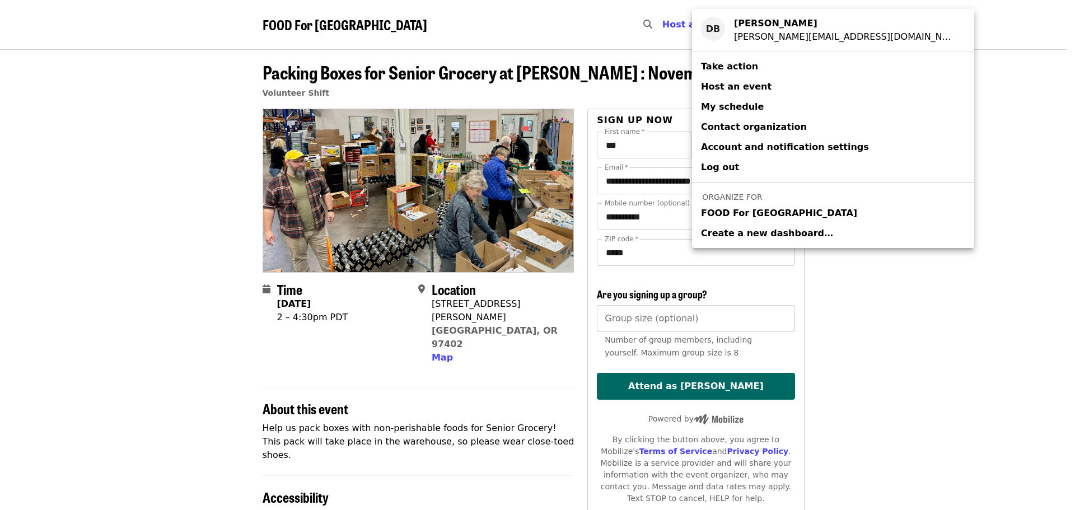
click at [780, 212] on span "FOOD For [GEOGRAPHIC_DATA]" at bounding box center [779, 213] width 156 height 13
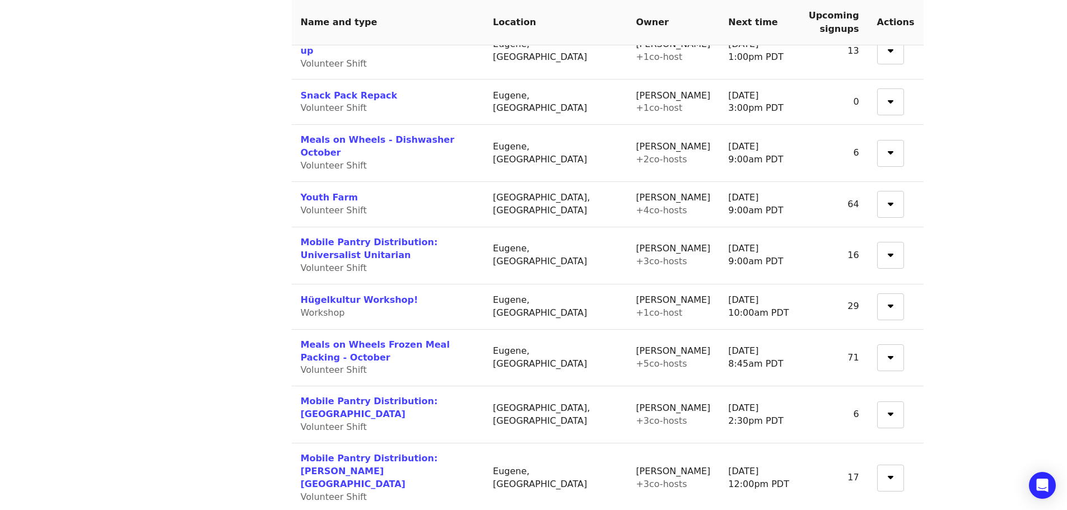
scroll to position [784, 0]
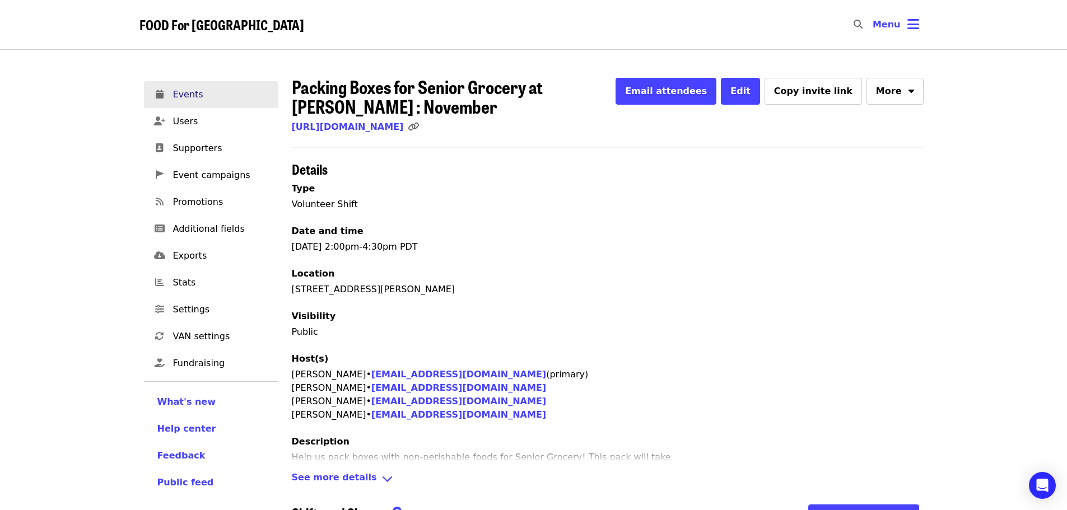
click at [194, 96] on span "Events" at bounding box center [221, 94] width 96 height 13
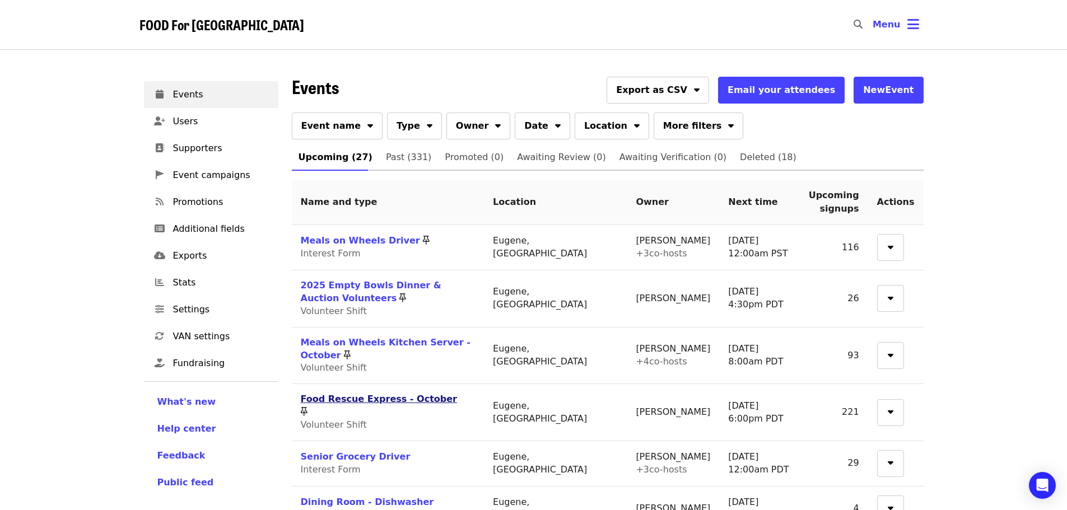
click at [395, 394] on link "Food Rescue Express - October" at bounding box center [379, 399] width 156 height 11
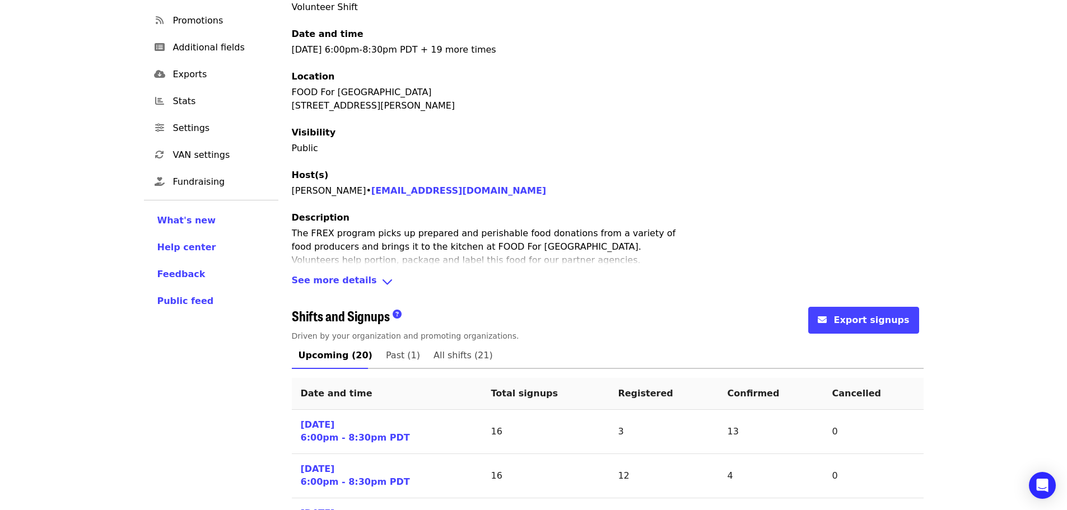
scroll to position [224, 0]
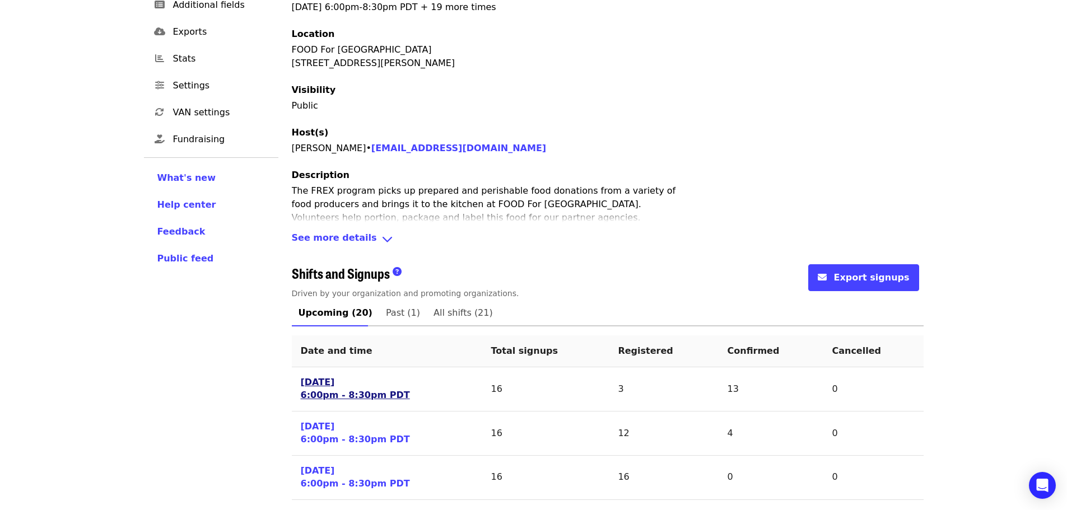
click at [343, 396] on link "[DATE] 6:00pm - 8:30pm PDT" at bounding box center [355, 389] width 109 height 26
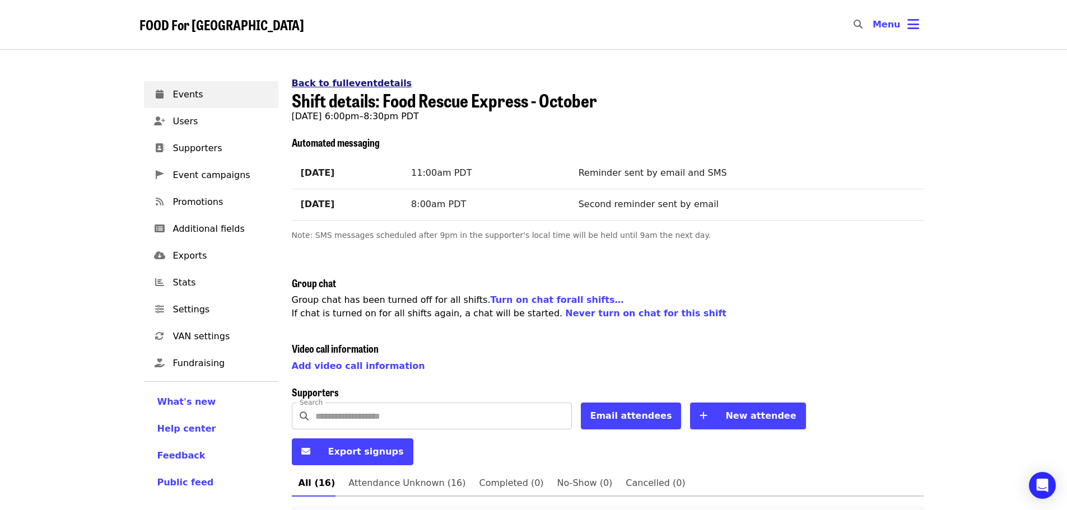
click at [313, 80] on link "Back to full event details" at bounding box center [352, 83] width 120 height 11
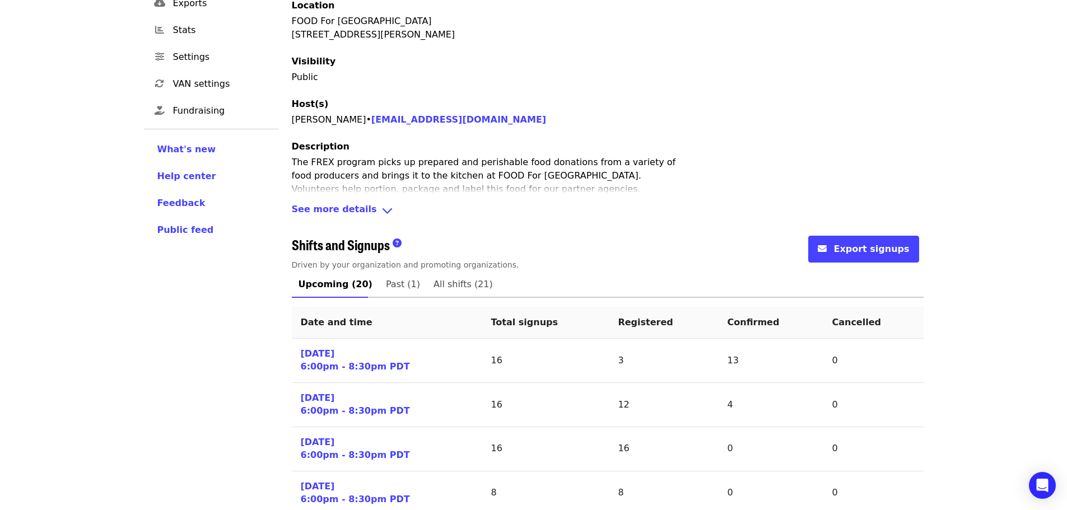
scroll to position [280, 0]
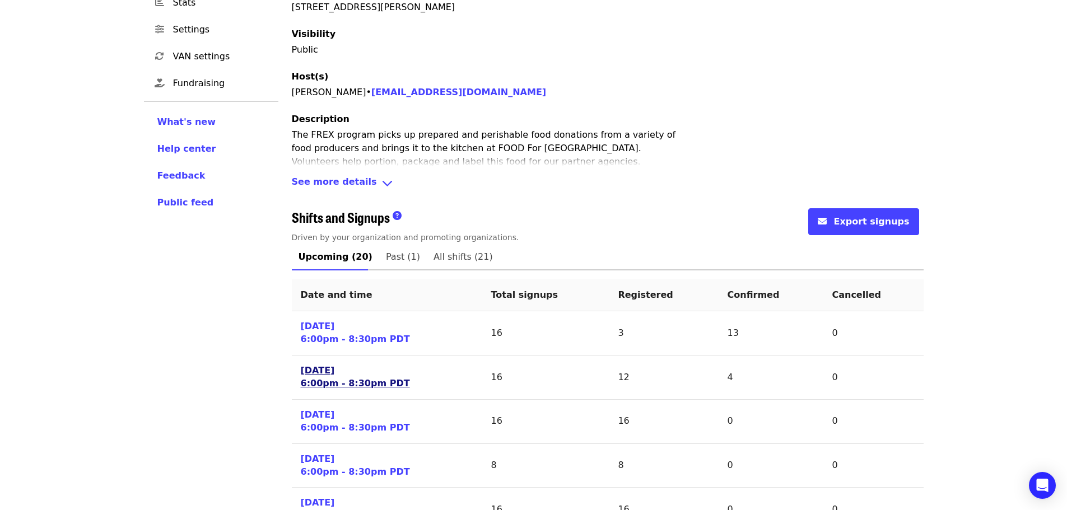
click at [348, 386] on link "[DATE] 6:00pm - 8:30pm PDT" at bounding box center [355, 377] width 109 height 26
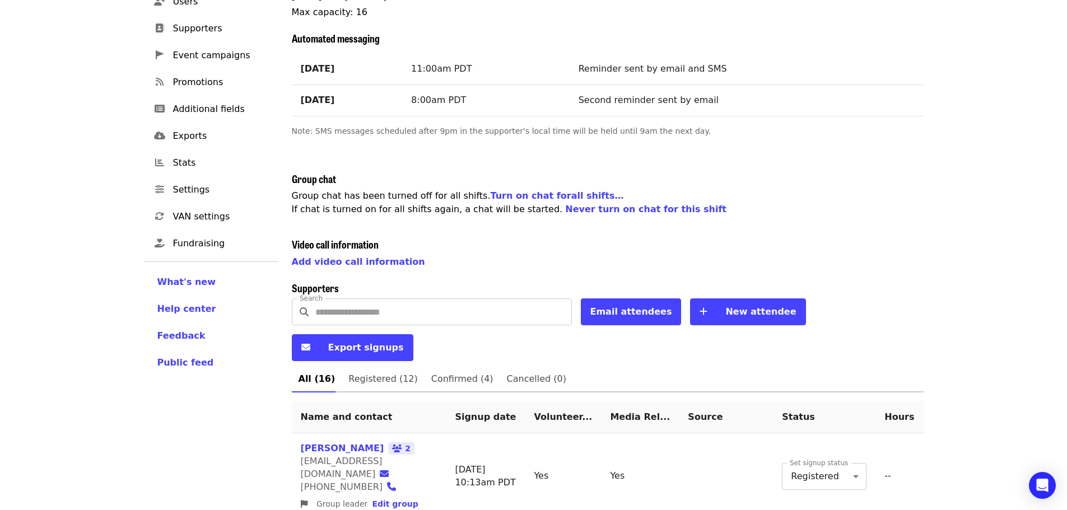
scroll to position [85, 0]
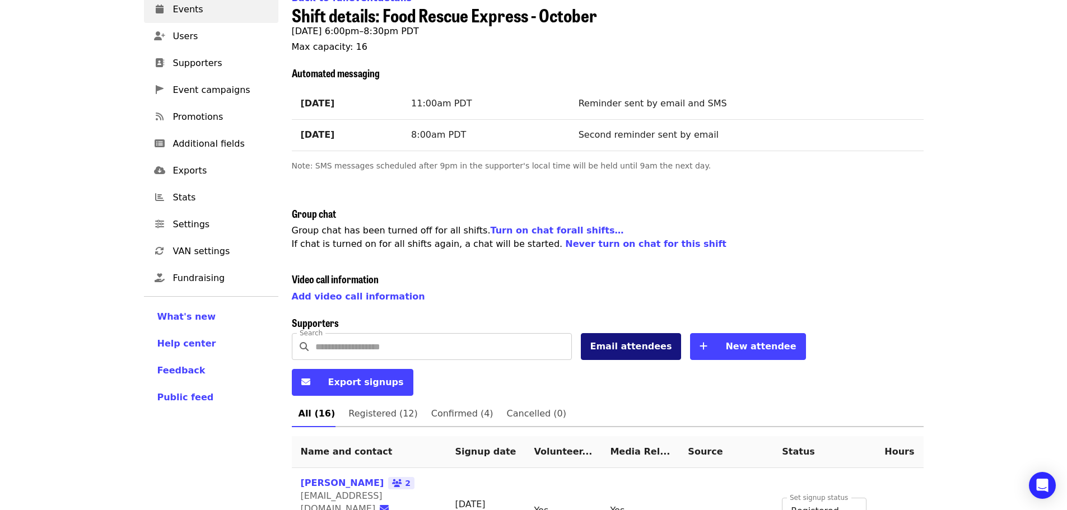
click at [612, 349] on span "Email attendees" at bounding box center [631, 346] width 82 height 11
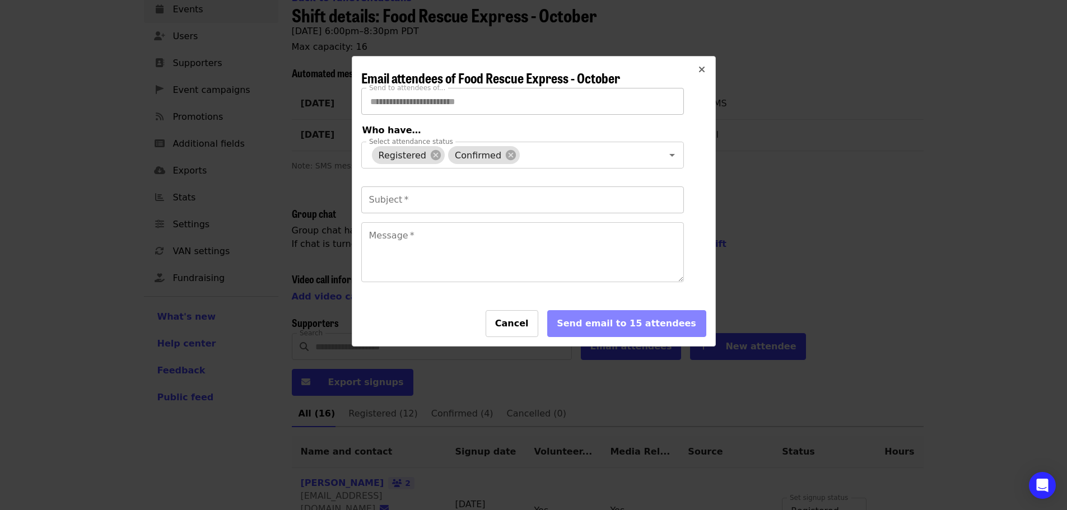
click at [390, 211] on input "Subject   *" at bounding box center [522, 199] width 322 height 27
click at [382, 212] on input "Subject   *" at bounding box center [522, 199] width 322 height 27
type input "**********"
click at [377, 239] on textarea "Message   *" at bounding box center [522, 252] width 321 height 59
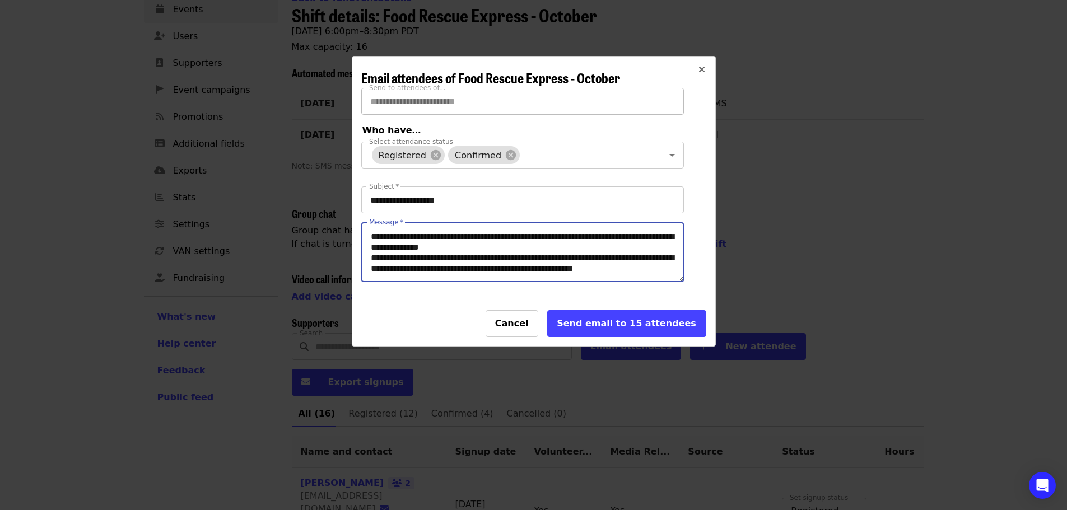
scroll to position [3, 0]
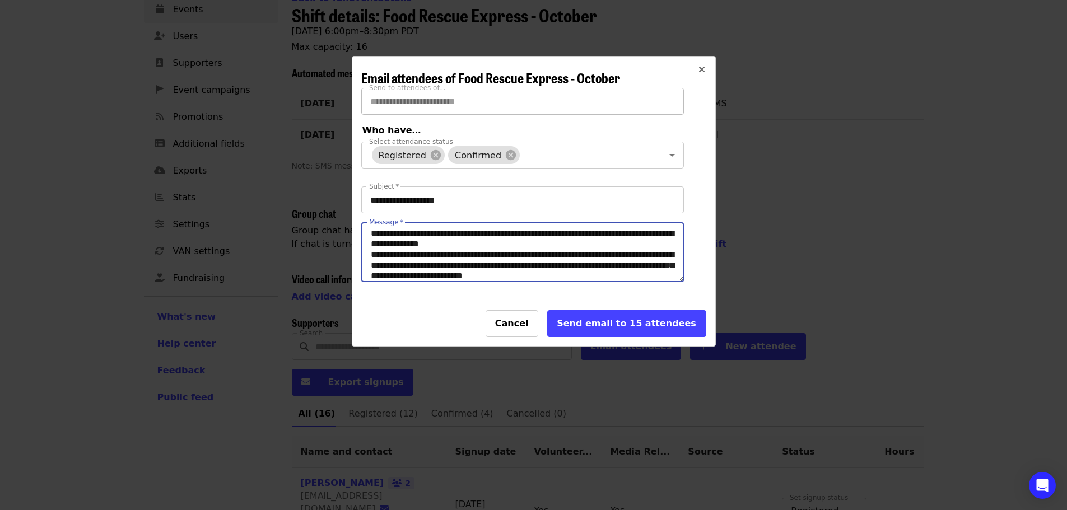
paste textarea "**********"
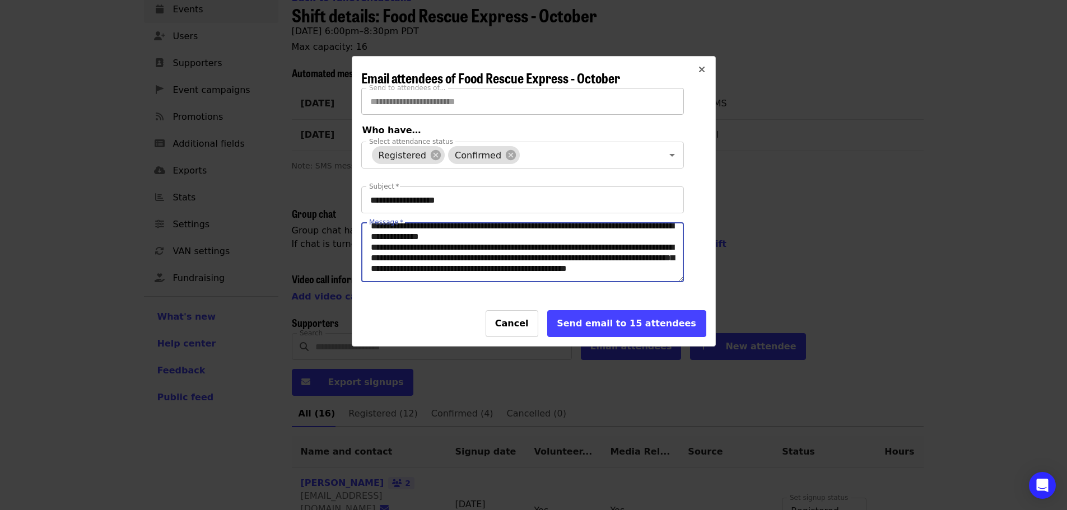
click at [431, 275] on textarea "**********" at bounding box center [522, 252] width 321 height 59
click at [466, 282] on textarea "**********" at bounding box center [522, 252] width 321 height 59
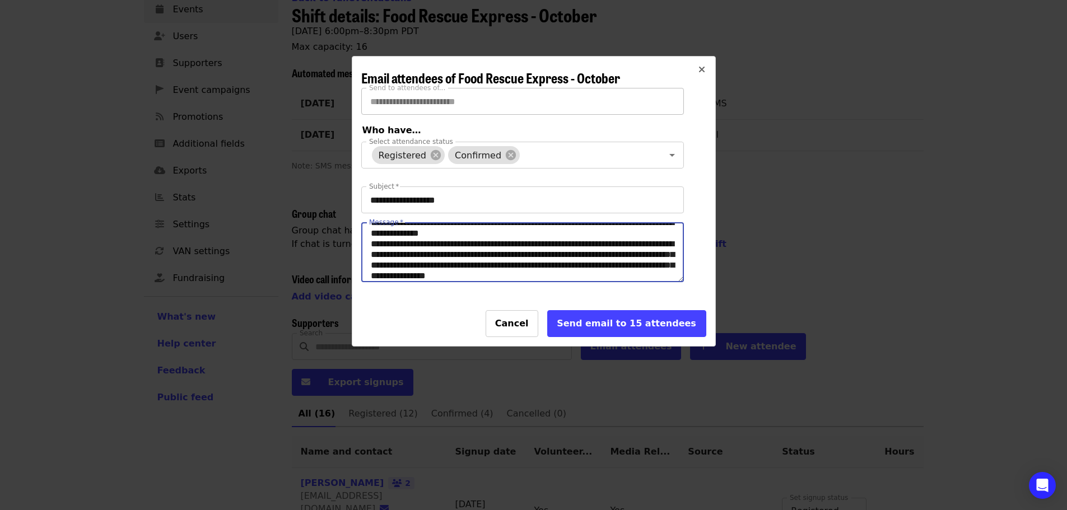
scroll to position [25, 0]
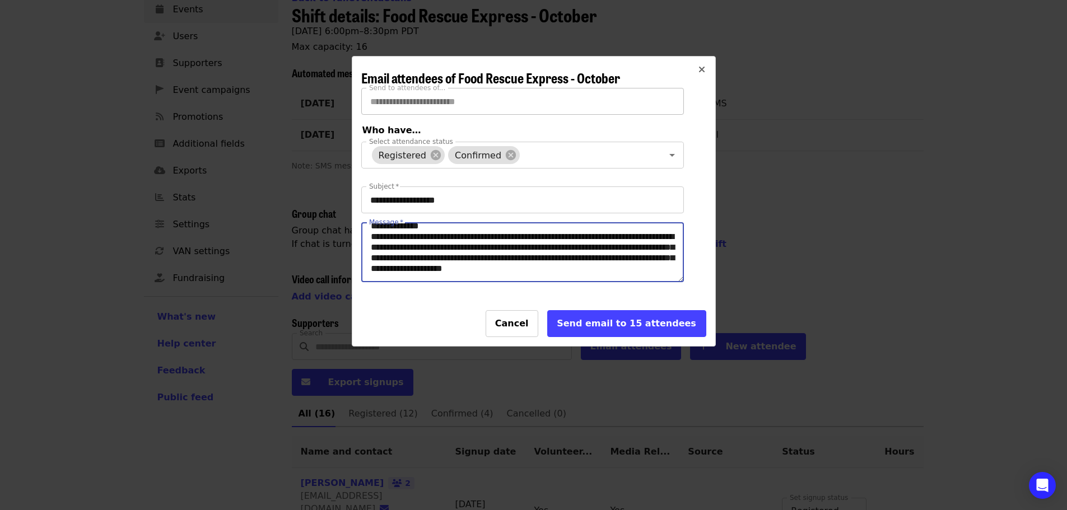
click at [469, 277] on textarea "**********" at bounding box center [522, 252] width 321 height 59
click at [401, 282] on textarea "**********" at bounding box center [522, 252] width 321 height 59
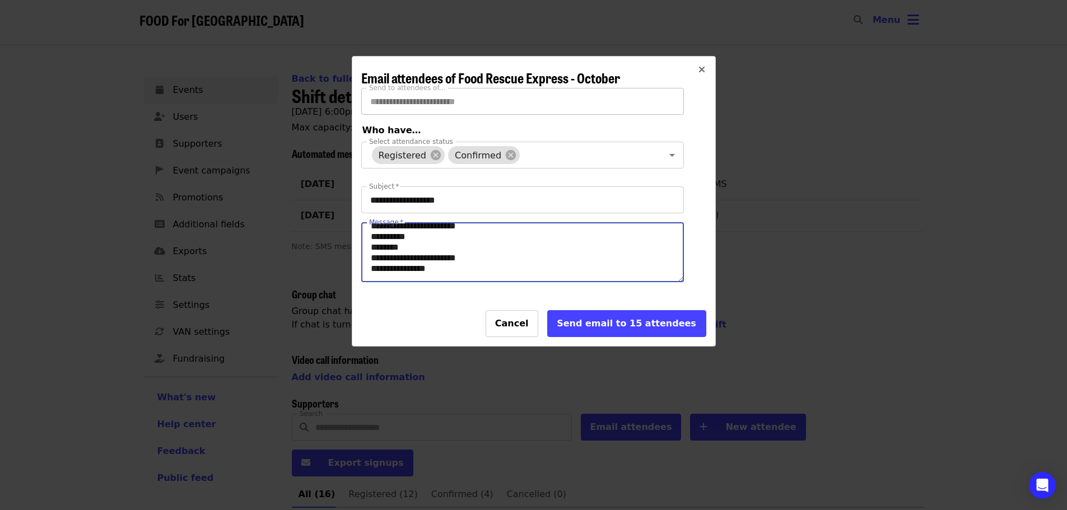
scroll to position [0, 0]
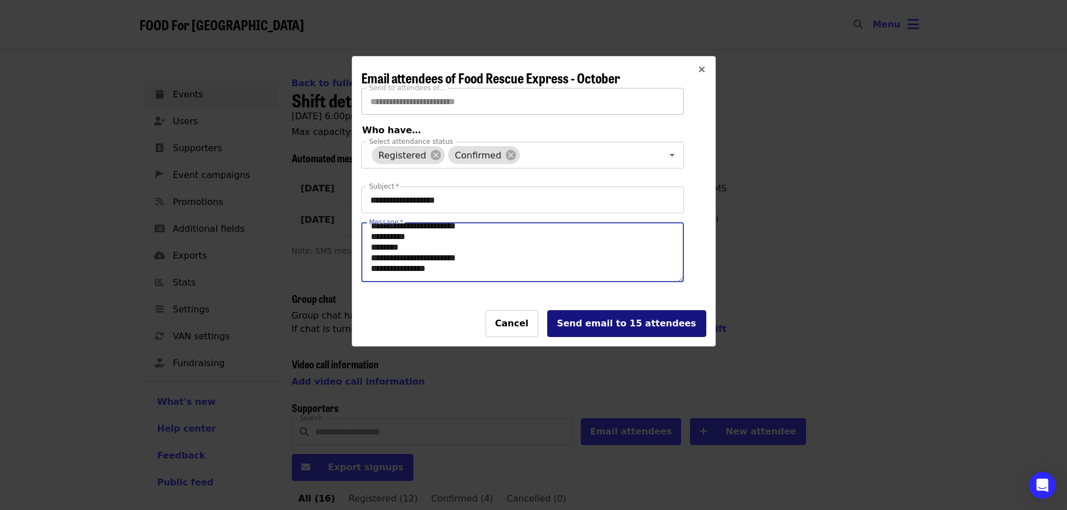
type textarea "**********"
click at [620, 329] on div "Send email to 15 attendees" at bounding box center [627, 323] width 140 height 13
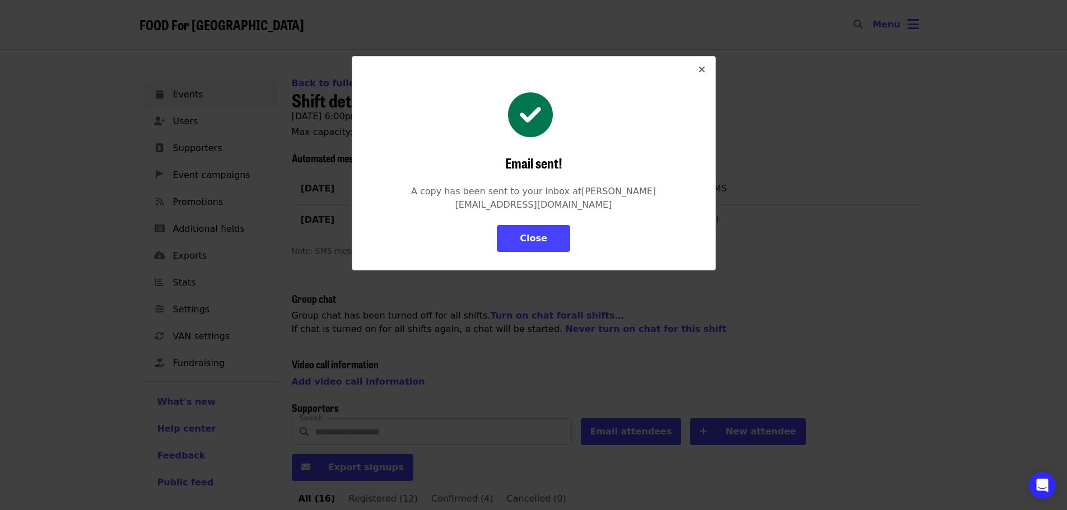
click at [704, 68] on icon "times icon" at bounding box center [701, 69] width 7 height 11
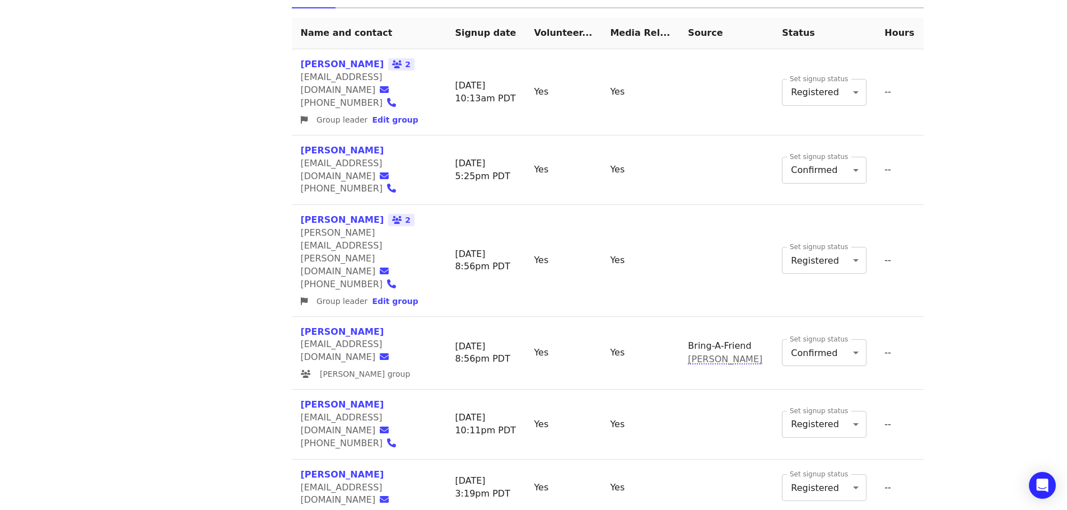
scroll to position [477, 0]
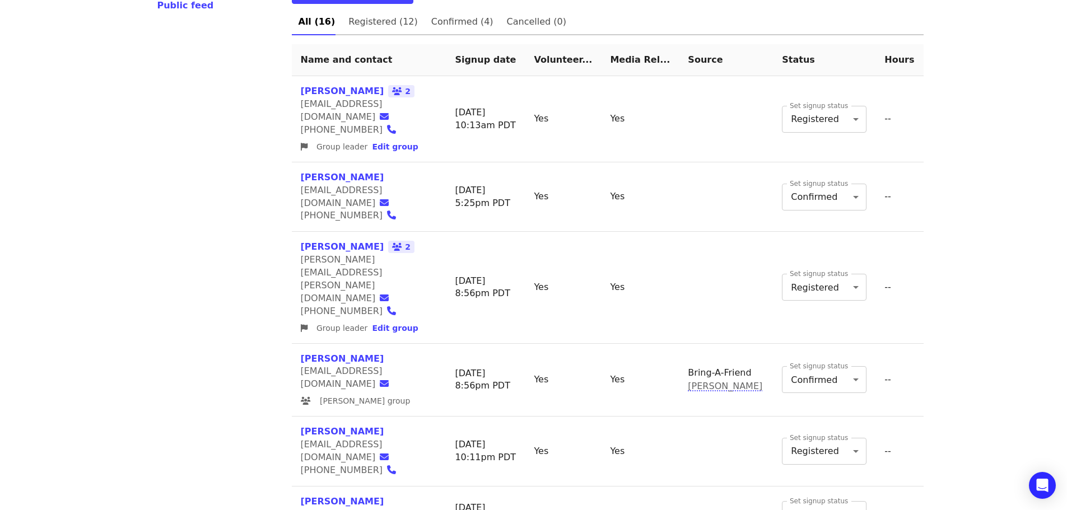
drag, startPoint x: 565, startPoint y: 354, endPoint x: 241, endPoint y: 331, distance: 324.4
click at [241, 331] on div "Events Users Supporters Event campaigns Promotions Additional fields Exports St…" at bounding box center [211, 393] width 148 height 1600
